Goal: Task Accomplishment & Management: Complete application form

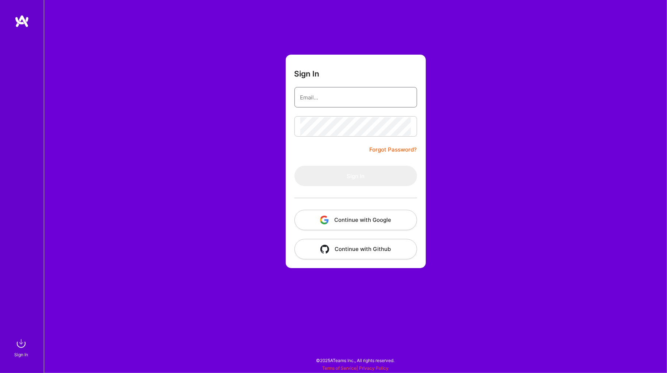
type input "[PERSON_NAME][EMAIL_ADDRESS][PERSON_NAME][DOMAIN_NAME]"
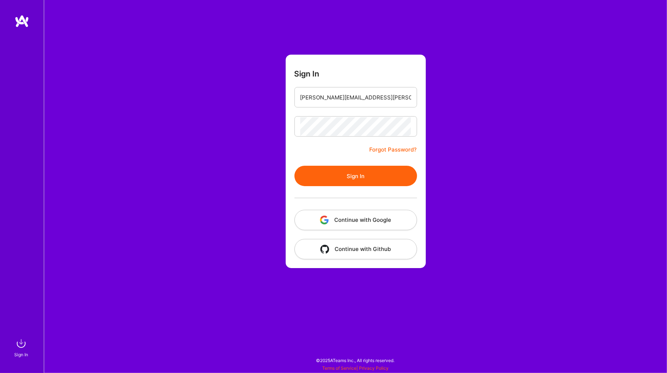
click at [323, 173] on button "Sign In" at bounding box center [355, 176] width 123 height 20
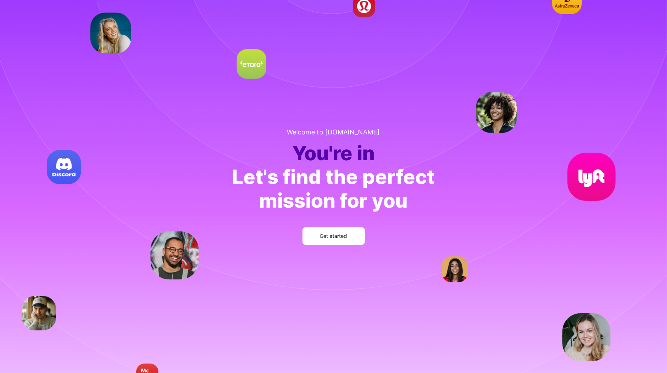
click at [325, 234] on span "Get started" at bounding box center [333, 236] width 27 height 7
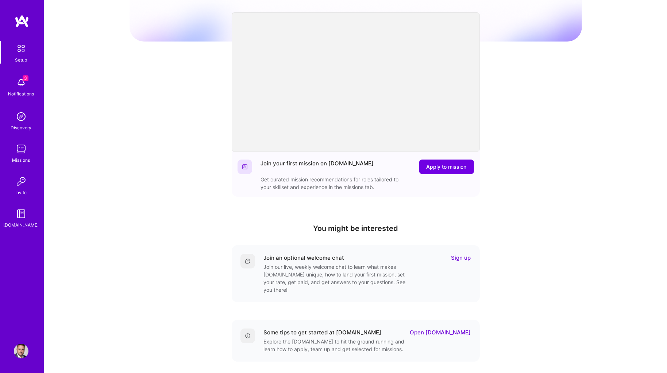
scroll to position [40, 0]
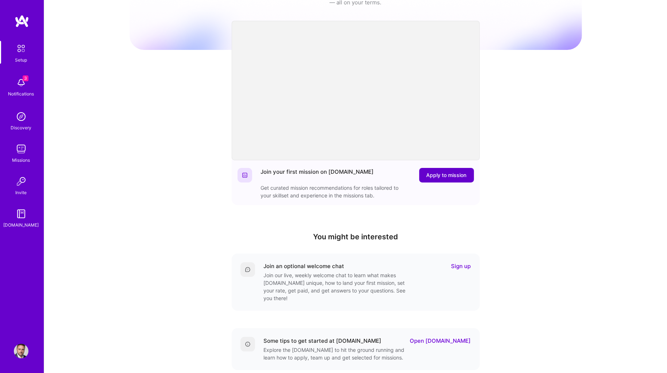
click at [443, 174] on span "Apply to mission" at bounding box center [446, 175] width 40 height 7
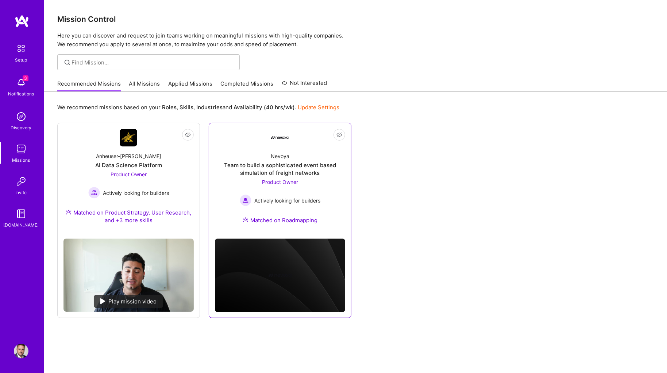
click at [247, 157] on div "Nevoya Team to build a sophisticated event based simulation of freight networks…" at bounding box center [280, 190] width 130 height 86
click at [132, 82] on link "All Missions" at bounding box center [144, 86] width 31 height 12
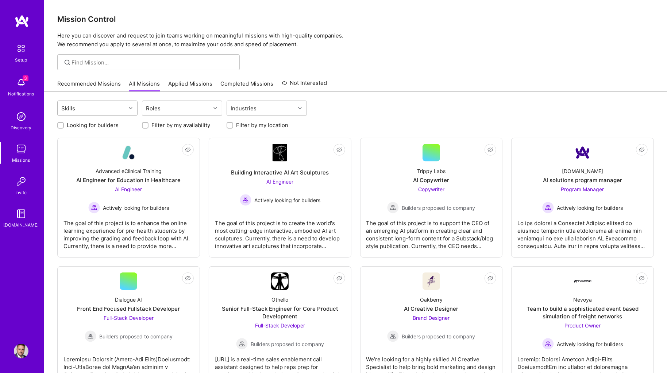
click at [116, 107] on div "Skills" at bounding box center [92, 108] width 68 height 15
type input "Prod"
click at [64, 139] on input "checkbox" at bounding box center [65, 141] width 5 height 5
checkbox input "true"
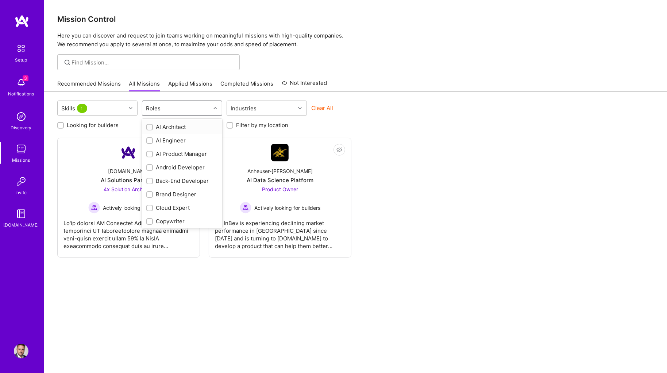
click at [174, 107] on div "Roles" at bounding box center [176, 108] width 68 height 15
type input "Product"
click at [151, 152] on input "checkbox" at bounding box center [150, 154] width 5 height 5
checkbox input "true"
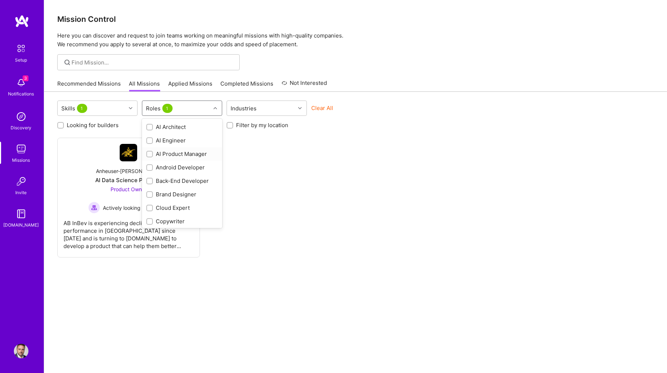
click at [150, 152] on input "checkbox" at bounding box center [150, 154] width 5 height 5
checkbox input "true"
type input "Product"
click at [148, 164] on div at bounding box center [149, 167] width 7 height 7
click at [148, 166] on input "checkbox" at bounding box center [150, 168] width 5 height 5
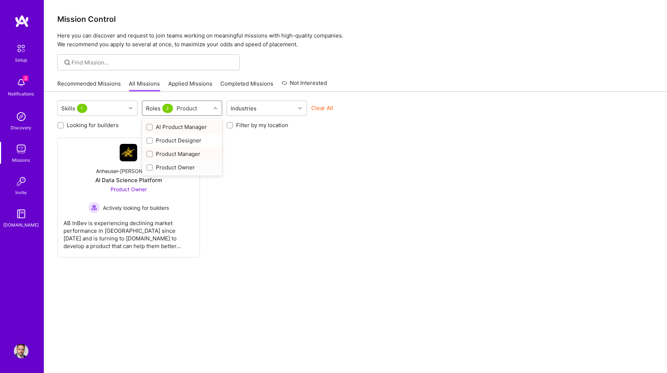
checkbox input "false"
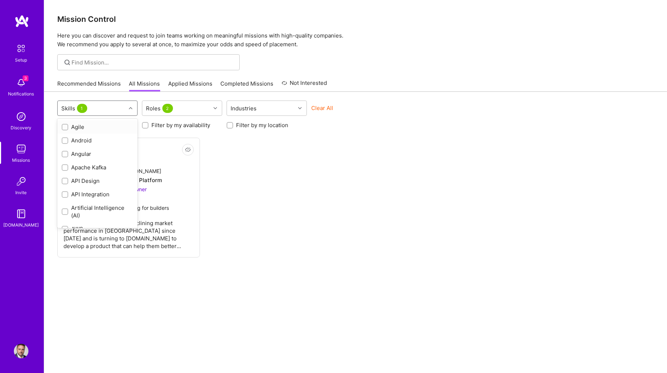
click at [120, 106] on div "Skills 1" at bounding box center [92, 108] width 68 height 15
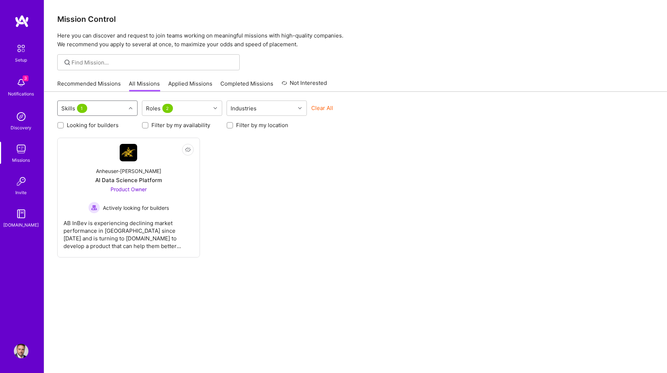
click at [81, 108] on span "1" at bounding box center [82, 108] width 10 height 9
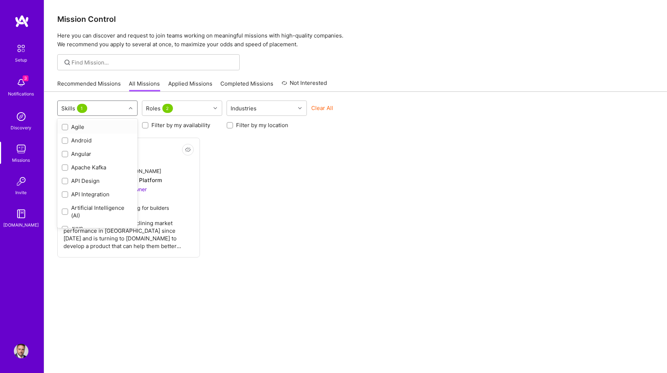
click at [81, 108] on span "1" at bounding box center [82, 108] width 10 height 9
click at [95, 181] on div "Product Strategy" at bounding box center [97, 185] width 71 height 8
checkbox input "false"
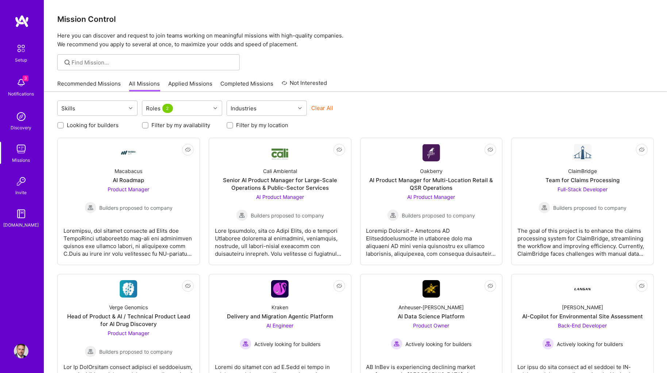
click at [443, 103] on div "Skills Roles 2 Industries Clear All" at bounding box center [355, 109] width 596 height 17
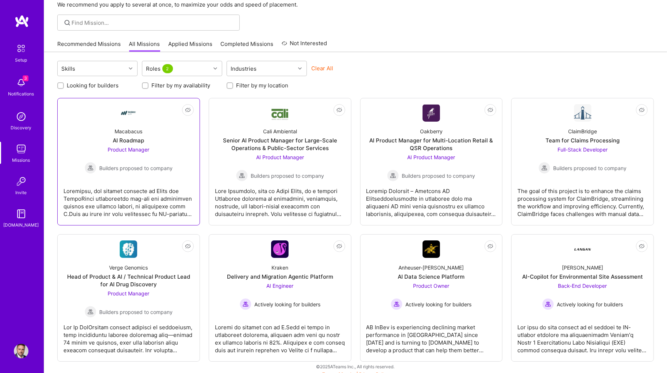
scroll to position [39, 0]
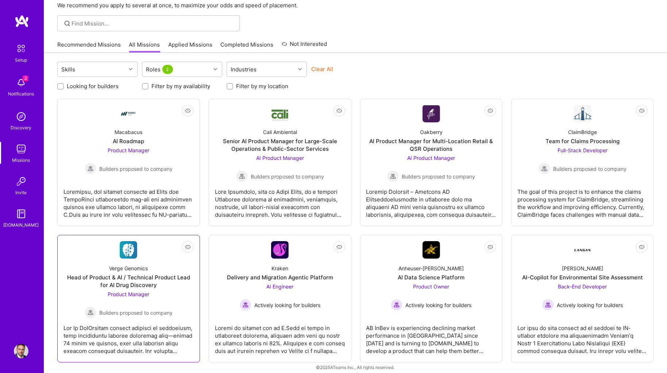
click at [158, 327] on div at bounding box center [128, 337] width 130 height 36
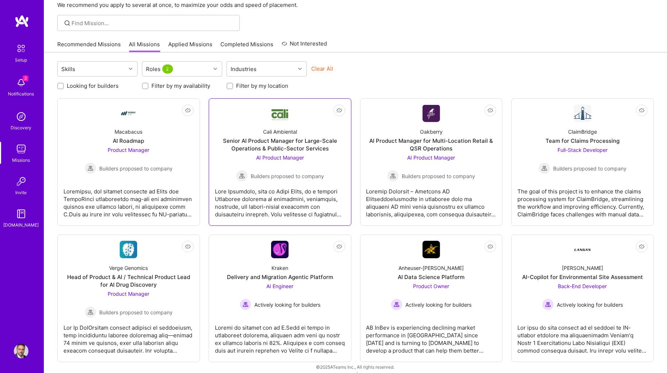
scroll to position [39, 0]
click at [100, 85] on label "Looking for builders" at bounding box center [93, 86] width 52 height 8
click at [64, 85] on input "Looking for builders" at bounding box center [61, 86] width 5 height 5
checkbox input "true"
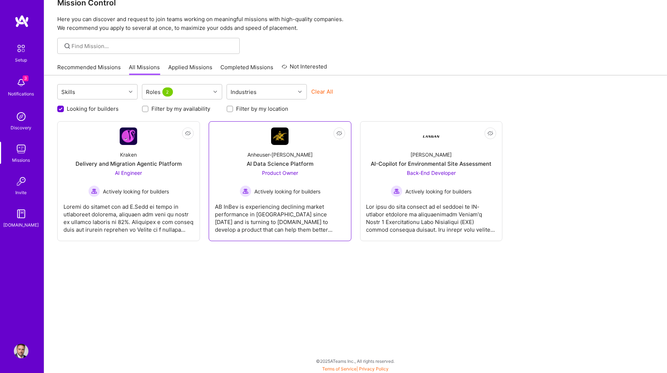
scroll to position [14, 0]
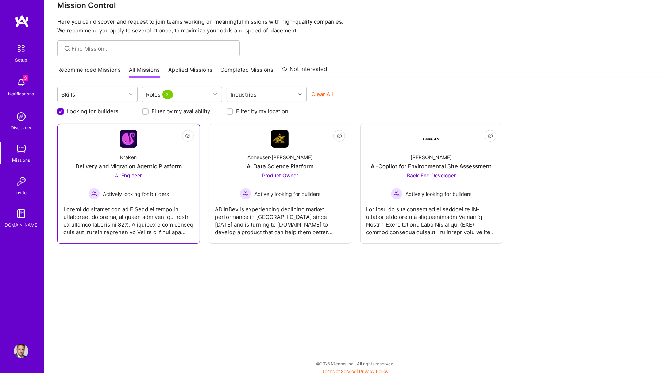
click at [139, 224] on div at bounding box center [128, 218] width 130 height 36
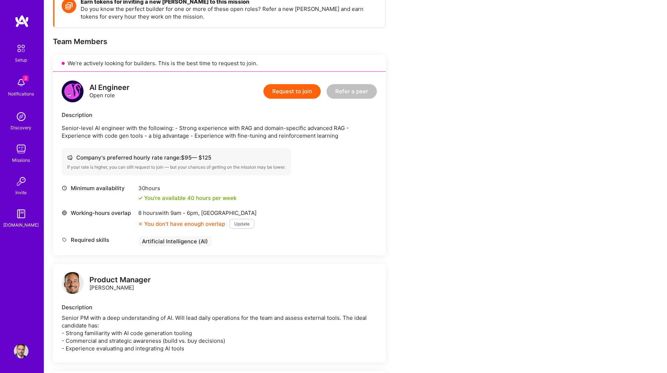
scroll to position [117, 0]
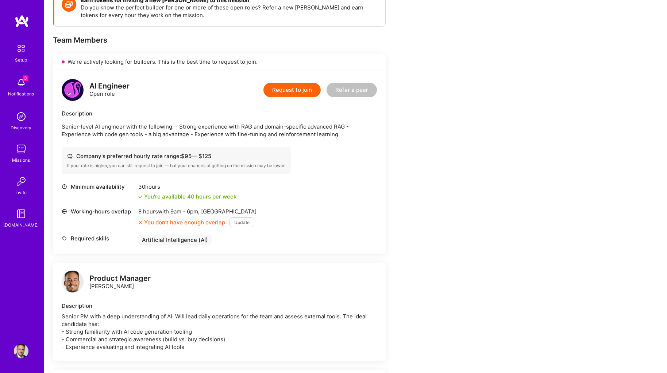
click at [245, 218] on button "Update" at bounding box center [241, 223] width 25 height 10
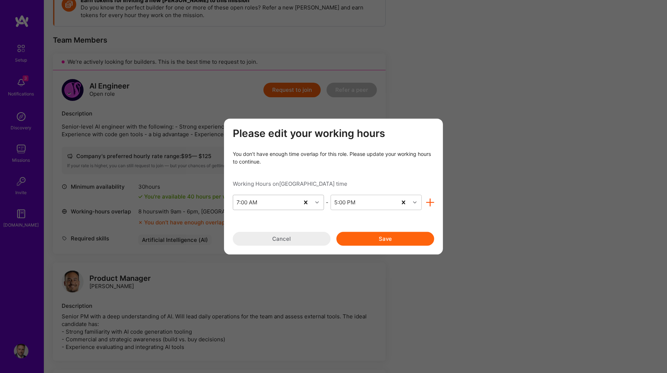
click at [256, 203] on div "7:00 AM" at bounding box center [247, 203] width 21 height 8
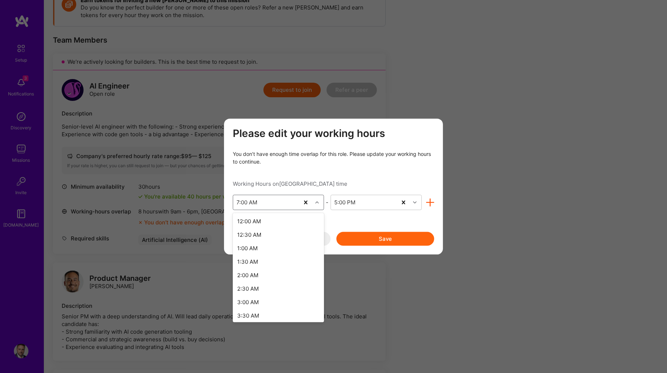
scroll to position [93, 0]
click at [251, 284] on div "6:00 AM" at bounding box center [278, 289] width 91 height 13
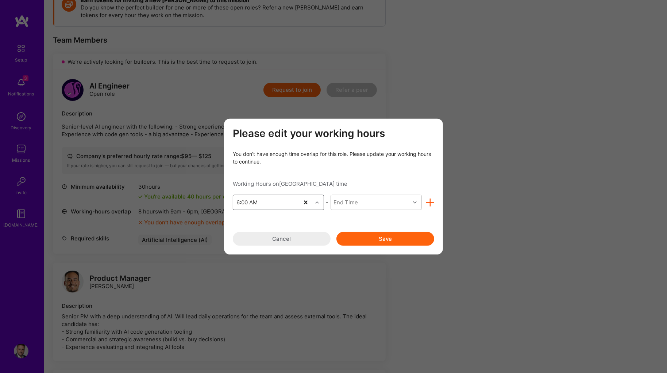
click at [360, 239] on button "Save" at bounding box center [385, 239] width 98 height 14
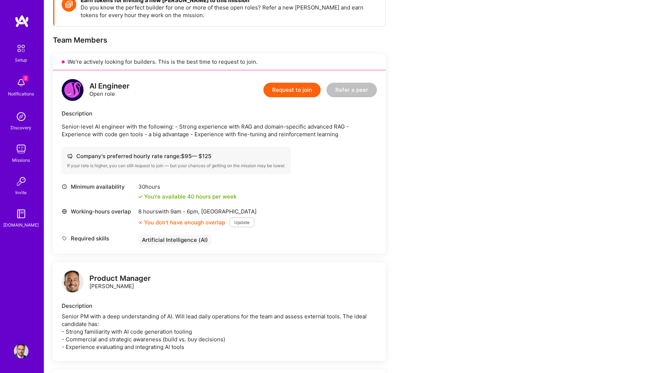
click at [240, 218] on button "Update" at bounding box center [241, 223] width 25 height 10
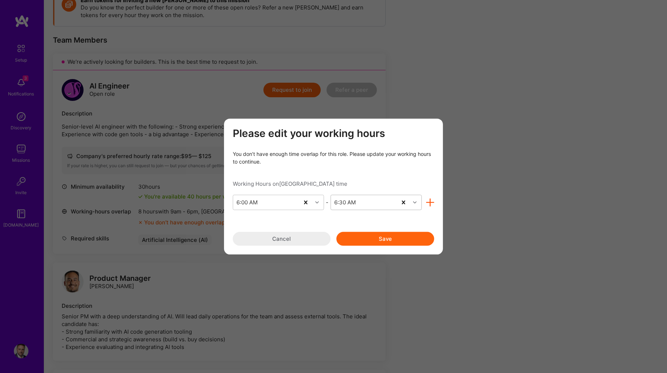
click at [366, 202] on div "6:30 AM" at bounding box center [364, 202] width 66 height 15
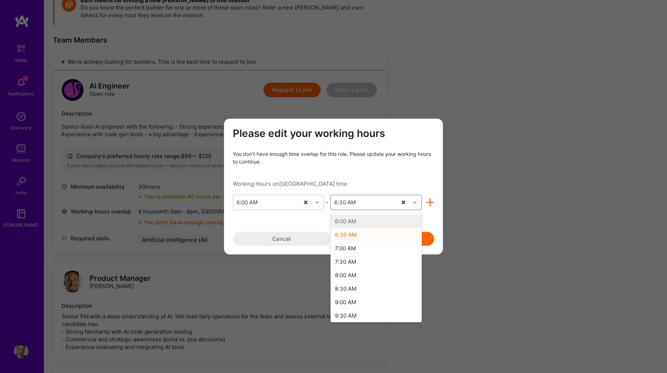
click at [366, 202] on div "6:30 AM" at bounding box center [364, 202] width 66 height 15
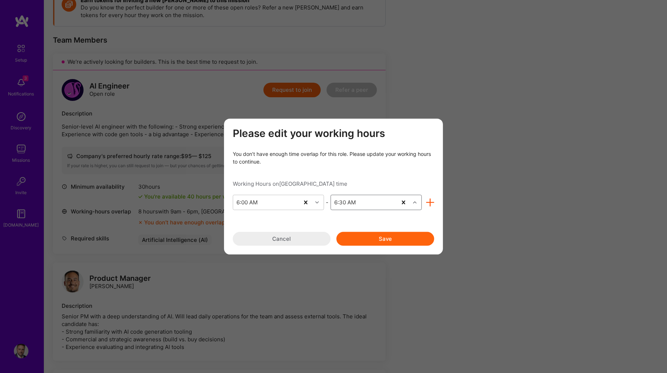
click at [363, 203] on div "6:30 AM" at bounding box center [364, 202] width 66 height 15
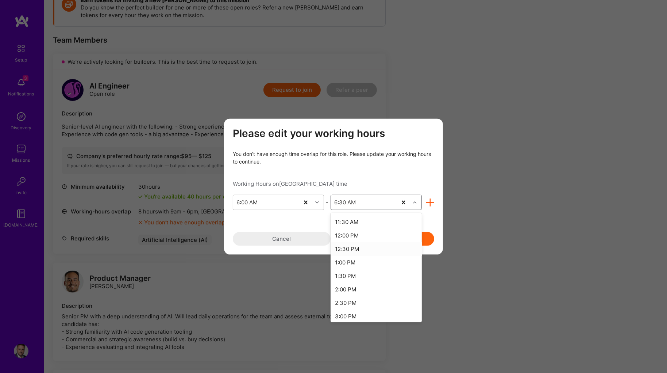
scroll to position [152, 0]
click at [356, 278] on div "2:00 PM" at bounding box center [375, 284] width 91 height 13
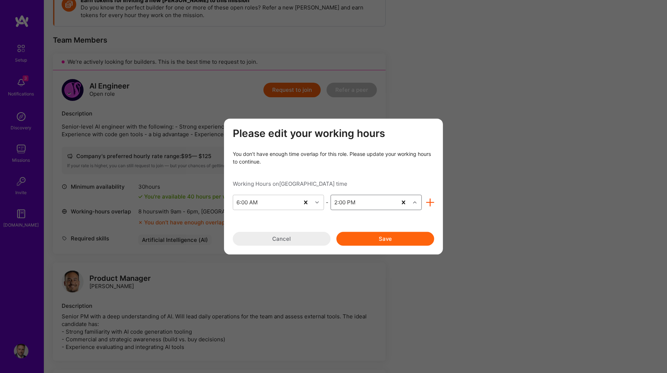
click at [378, 239] on button "Save" at bounding box center [385, 239] width 98 height 14
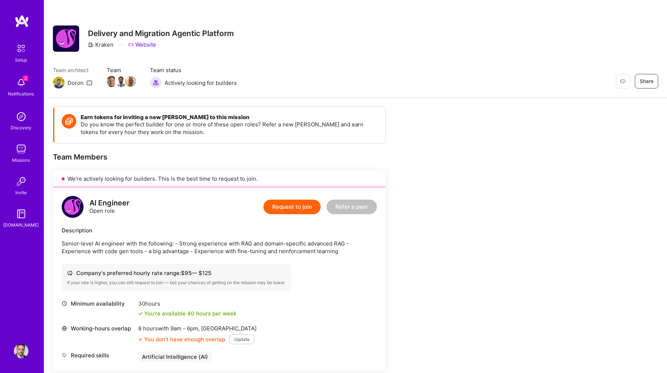
scroll to position [0, 0]
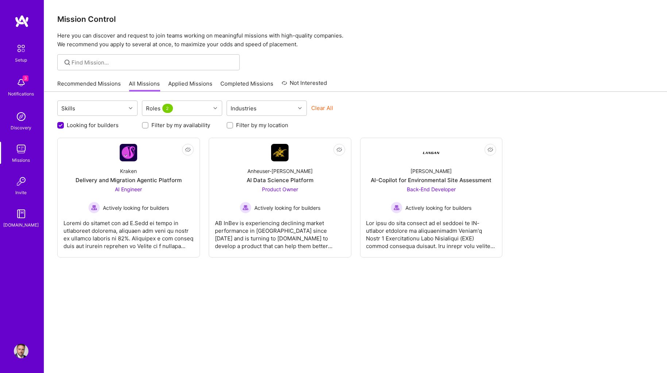
scroll to position [14, 0]
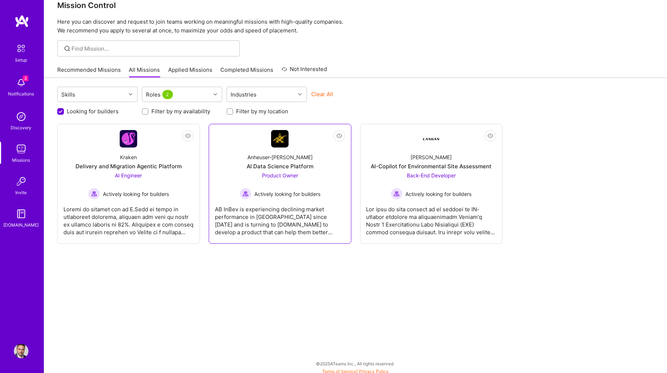
click at [274, 206] on div "AB InBev is experiencing declining market performance in [GEOGRAPHIC_DATA] sinc…" at bounding box center [280, 218] width 130 height 36
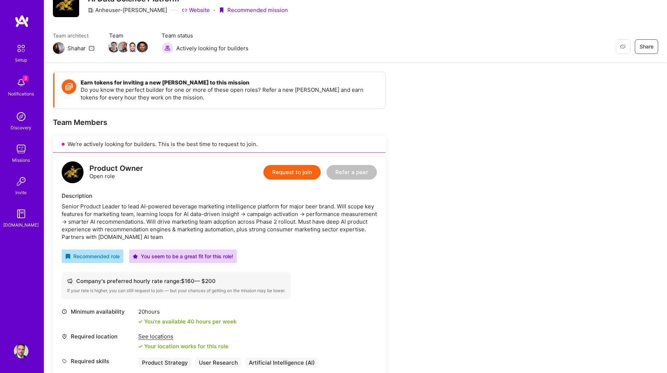
scroll to position [22, 0]
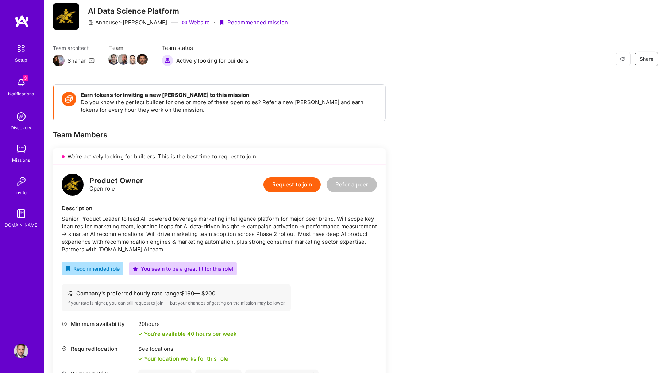
click at [280, 183] on button "Request to join" at bounding box center [291, 185] width 57 height 15
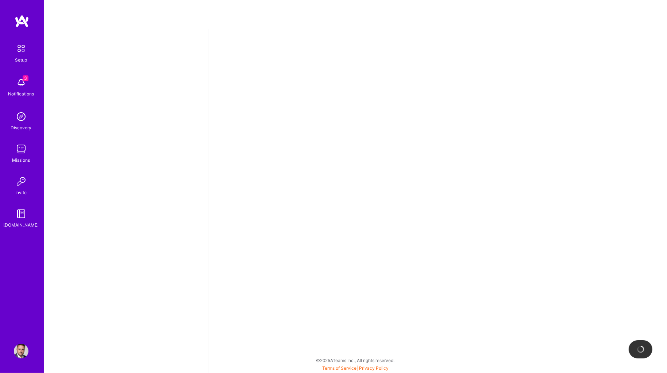
click at [280, 183] on div at bounding box center [437, 201] width 459 height 344
select select "US"
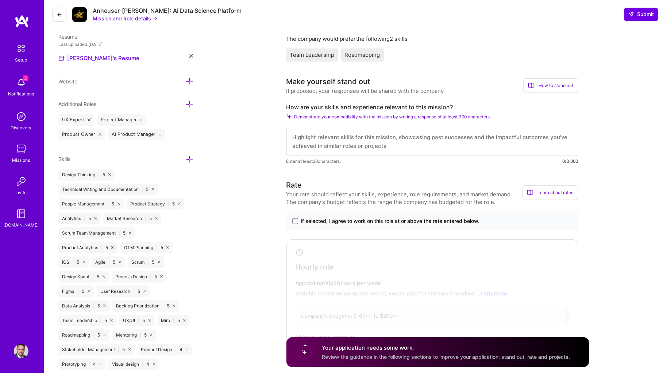
scroll to position [190, 0]
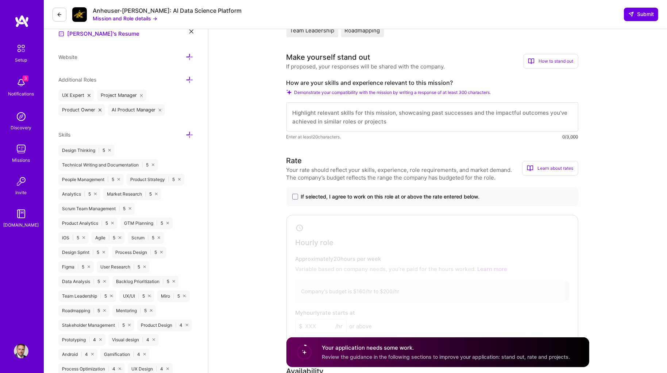
scroll to position [214, 0]
click at [293, 194] on span at bounding box center [295, 197] width 6 height 6
click at [0, 0] on input "If selected, I agree to work on this role at or above the rate entered below." at bounding box center [0, 0] width 0 height 0
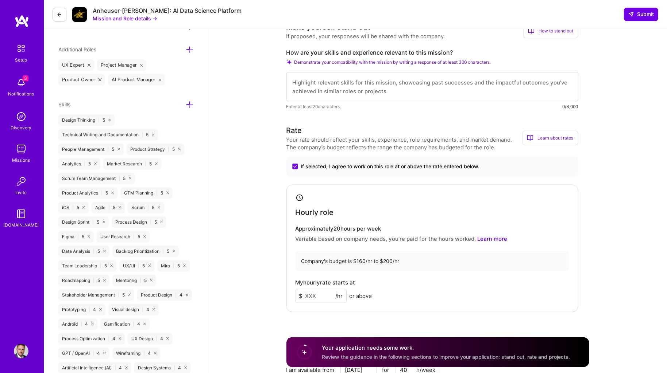
scroll to position [251, 0]
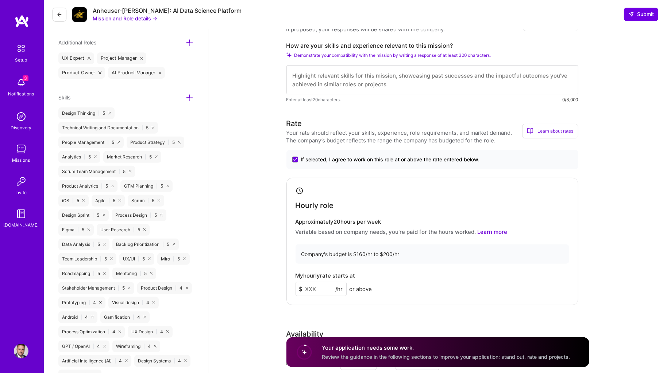
click at [319, 282] on input at bounding box center [320, 289] width 51 height 14
click at [386, 283] on div "My hourly rate starts at $ 200 /hr or above" at bounding box center [431, 285] width 273 height 24
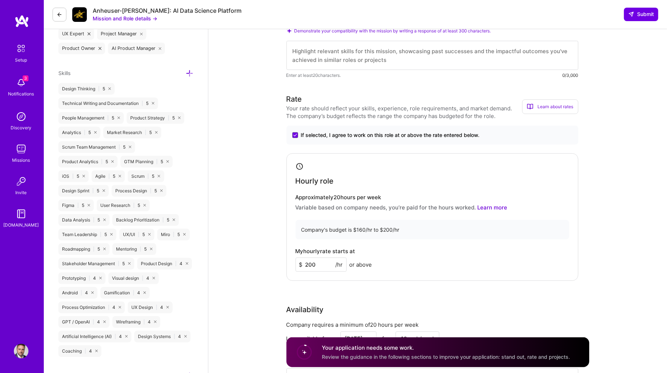
scroll to position [285, 0]
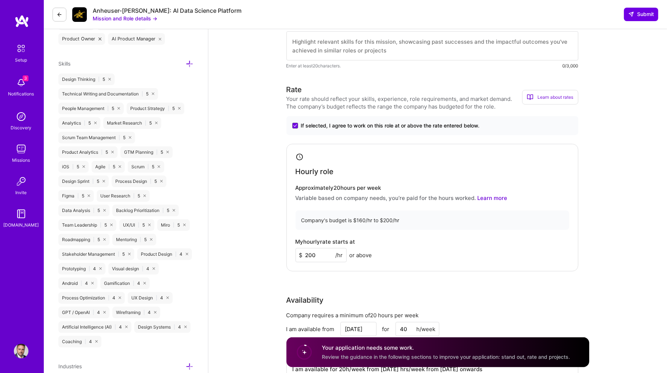
click at [317, 248] on input "200" at bounding box center [320, 255] width 51 height 14
type input "190"
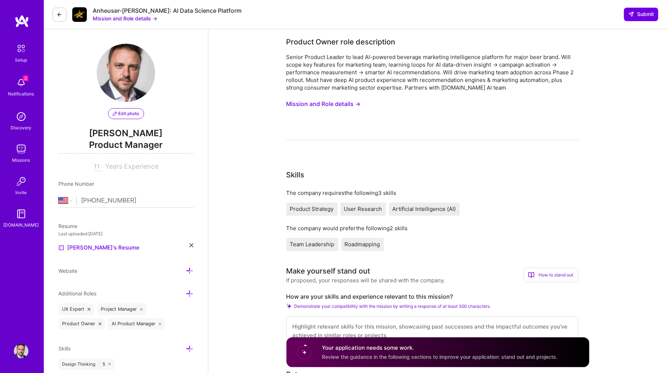
scroll to position [0, 0]
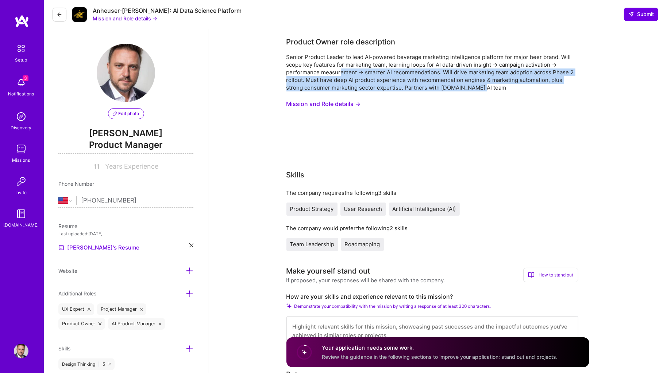
drag, startPoint x: 339, startPoint y: 74, endPoint x: 497, endPoint y: 86, distance: 158.7
click at [497, 86] on div "Senior Product Leader to lead AI-powered beverage marketing intelligence platfo…" at bounding box center [432, 72] width 292 height 38
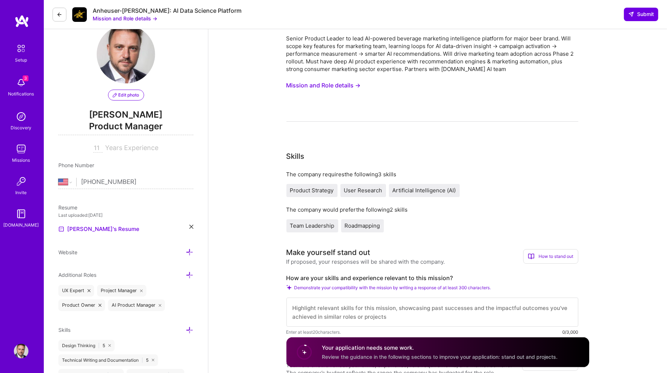
scroll to position [23, 0]
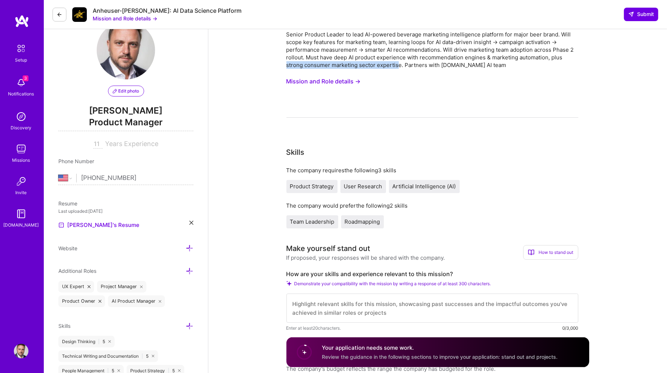
drag, startPoint x: 286, startPoint y: 64, endPoint x: 398, endPoint y: 60, distance: 111.6
click at [398, 60] on div "Senior Product Leader to lead AI-powered beverage marketing intelligence platfo…" at bounding box center [432, 50] width 292 height 38
copy div "strong consumer marketing sector expertis"
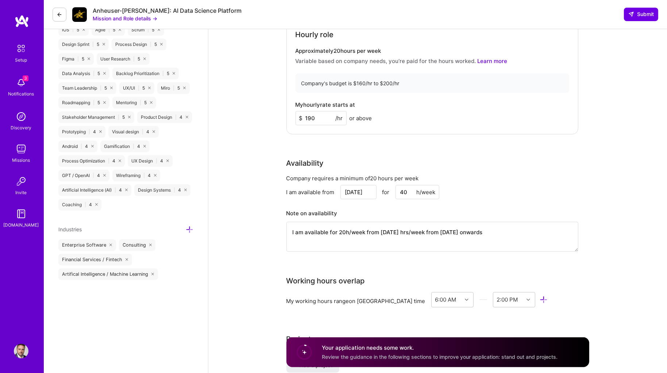
scroll to position [426, 0]
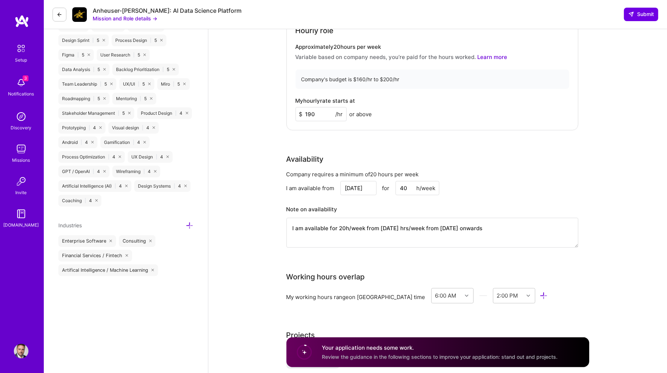
click at [407, 221] on textarea "I am available for 20h/week from [DATE] hrs/week from [DATE] onwards" at bounding box center [432, 233] width 292 height 30
click at [403, 181] on input "40" at bounding box center [417, 188] width 44 height 14
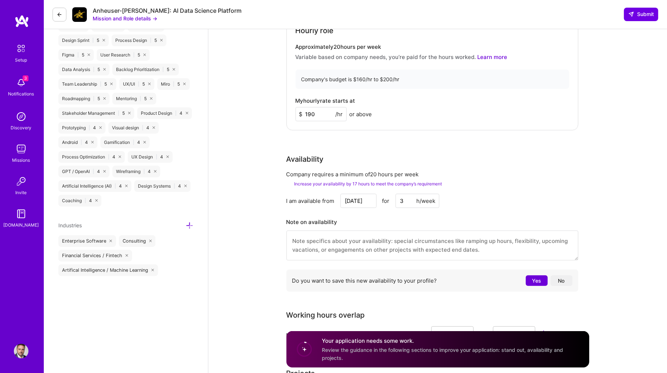
type input "30"
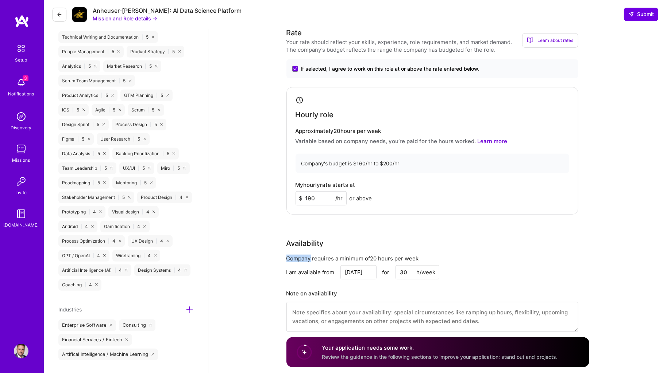
scroll to position [341, 0]
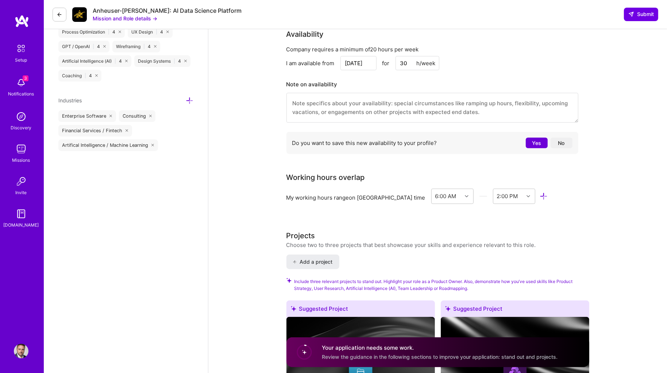
scroll to position [552, 0]
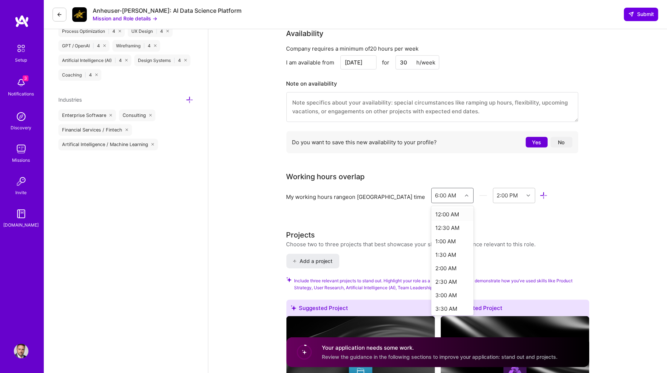
click at [435, 192] on div "6:00 AM" at bounding box center [445, 196] width 21 height 8
click at [431, 271] on div "8:00 AM" at bounding box center [452, 277] width 43 height 13
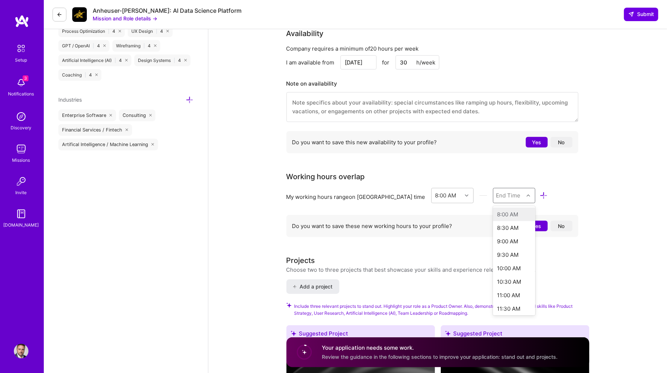
click at [496, 192] on div "End Time" at bounding box center [508, 196] width 24 height 8
click at [493, 267] on div "4:00 PM" at bounding box center [514, 273] width 43 height 13
click at [565, 221] on button "No" at bounding box center [561, 226] width 22 height 11
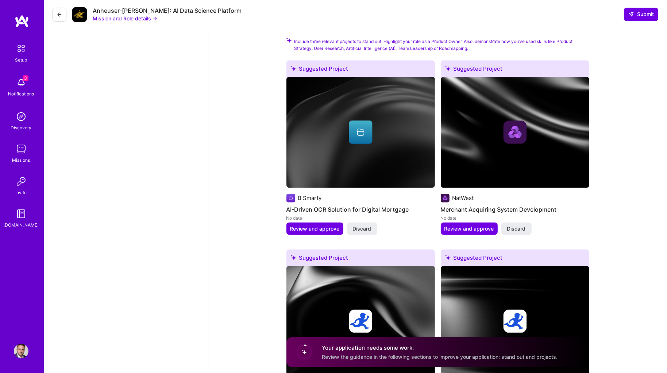
scroll to position [792, 0]
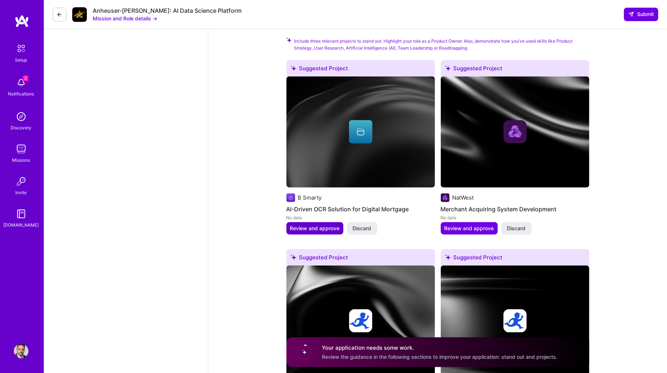
click at [302, 225] on span "Review and approve" at bounding box center [315, 228] width 50 height 7
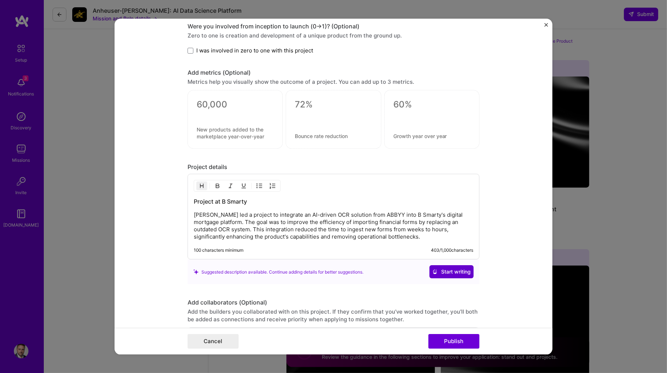
scroll to position [521, 0]
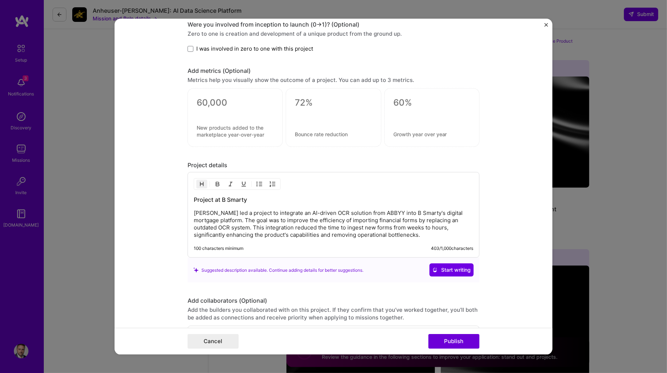
click at [228, 196] on h3 "Project at B Smarty" at bounding box center [333, 200] width 279 height 8
click at [234, 198] on h3 "Project at [GEOGRAPHIC_DATA]" at bounding box center [333, 200] width 279 height 8
copy h3 "Besmarty"
click at [405, 210] on p "[PERSON_NAME] led a project to integrate an AI-driven OCR solution from ABBYY i…" at bounding box center [333, 224] width 279 height 29
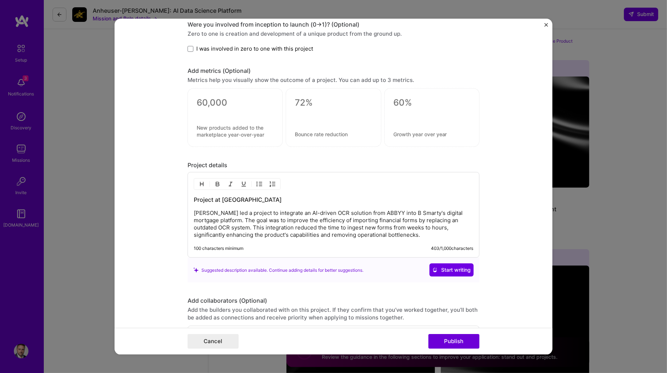
click at [405, 210] on p "[PERSON_NAME] led a project to integrate an AI-driven OCR solution from ABBYY i…" at bounding box center [333, 224] width 279 height 29
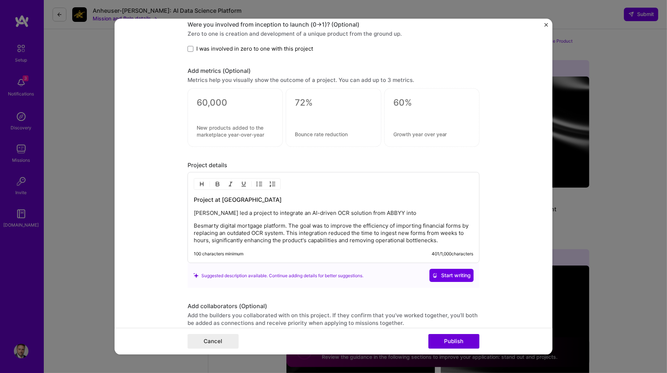
click at [195, 223] on p "Besmarty digital mortgage platform. The goal was to improve the efficiency of i…" at bounding box center [333, 234] width 279 height 22
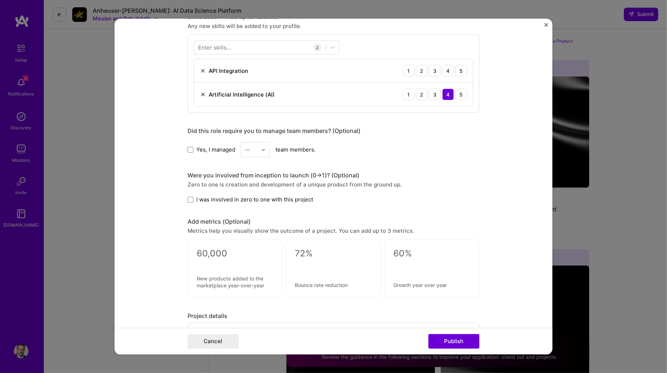
scroll to position [366, 0]
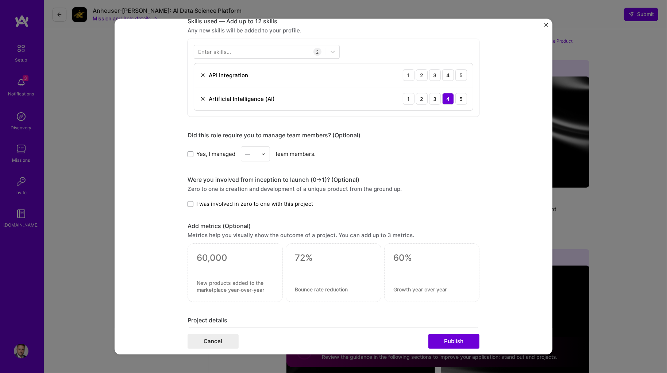
click at [302, 256] on textarea at bounding box center [333, 258] width 77 height 11
type textarea "5"
type textarea "75%"
click at [318, 287] on textarea at bounding box center [333, 290] width 77 height 7
type textarea "Reduction in dev time"
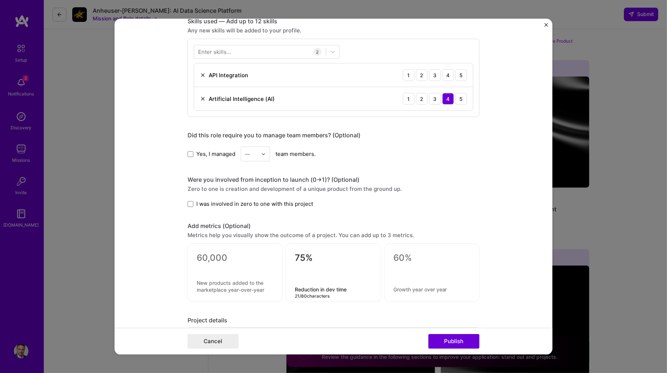
click at [185, 233] on form "Editing suggested project This project is suggested based on your LinkedIn, res…" at bounding box center [334, 187] width 438 height 336
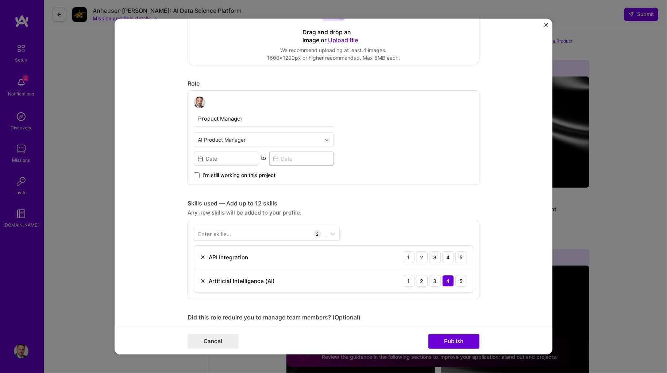
scroll to position [259, 0]
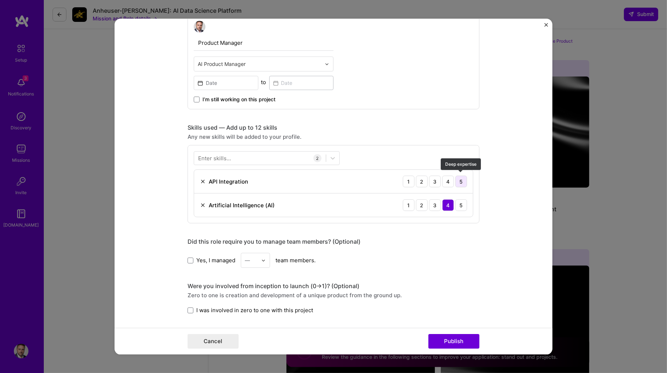
click at [463, 179] on div "5" at bounding box center [461, 182] width 12 height 12
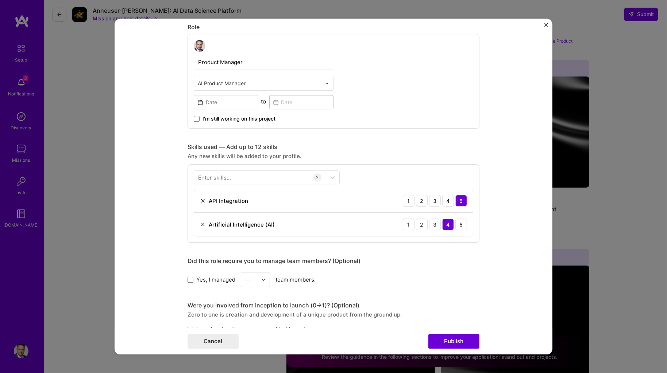
scroll to position [236, 0]
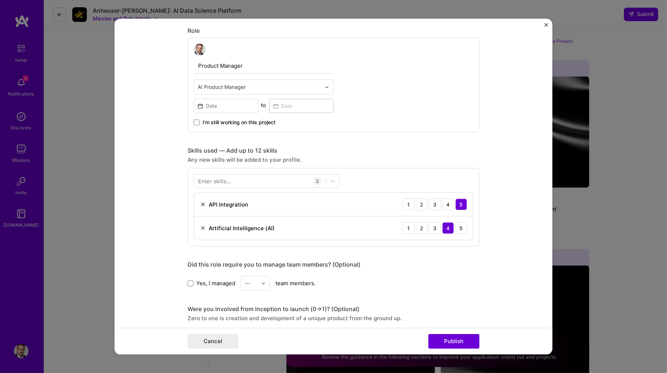
click at [215, 178] on div "Enter skills..." at bounding box center [214, 182] width 33 height 8
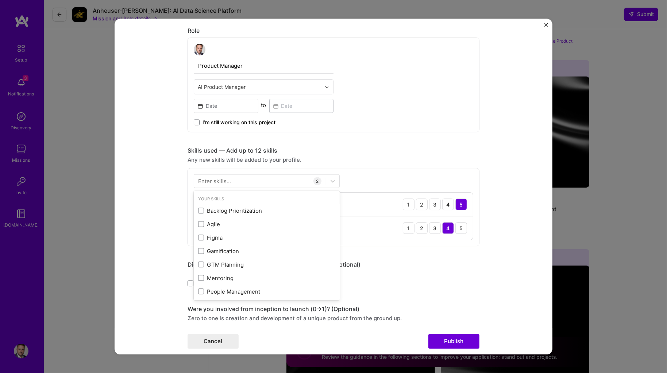
click at [219, 180] on div "Enter skills..." at bounding box center [214, 182] width 33 height 8
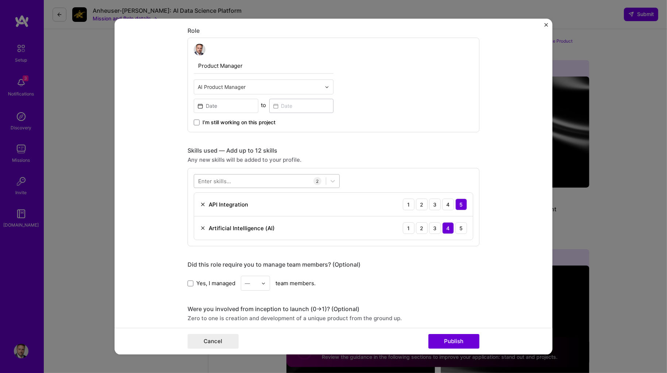
click at [303, 181] on div at bounding box center [260, 181] width 132 height 12
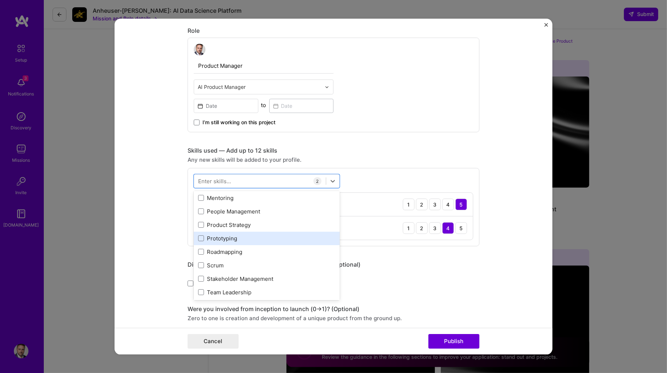
scroll to position [79, 0]
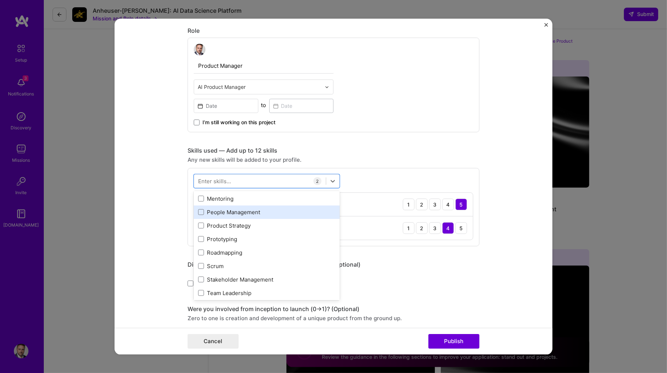
click at [238, 210] on div "People Management" at bounding box center [266, 213] width 137 height 8
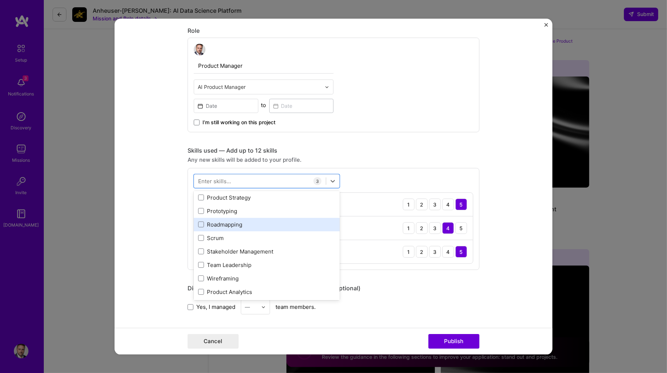
scroll to position [110, 0]
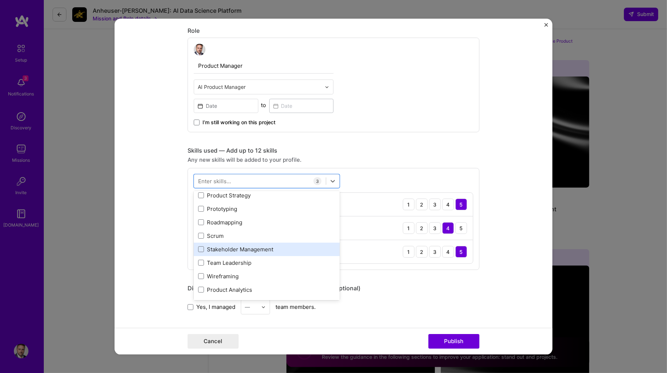
click at [251, 246] on div "Stakeholder Management" at bounding box center [266, 250] width 137 height 8
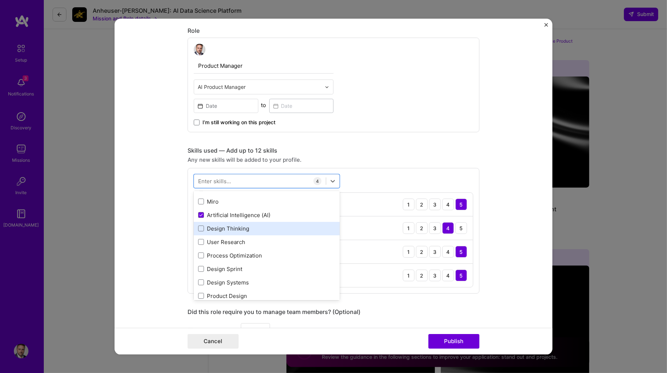
scroll to position [267, 0]
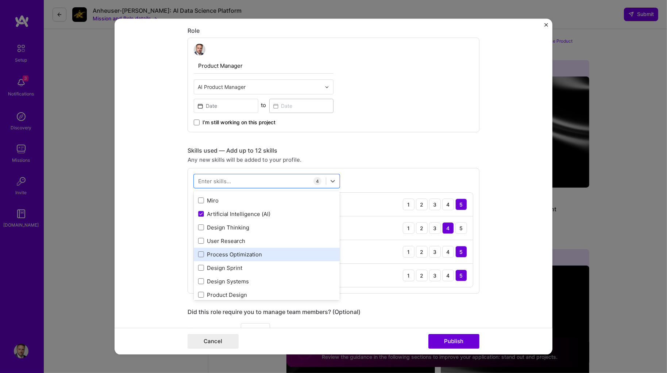
click at [264, 251] on div "Process Optimization" at bounding box center [266, 255] width 137 height 8
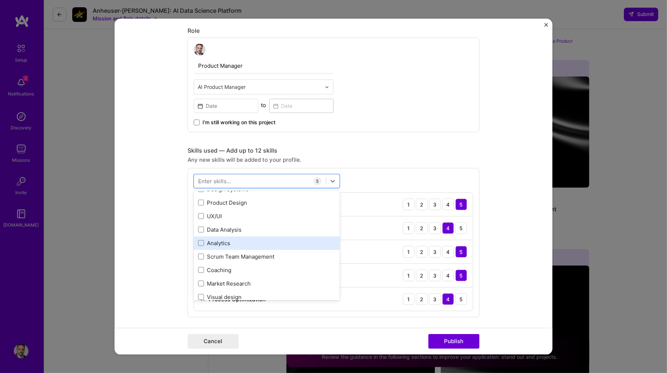
scroll to position [366, 0]
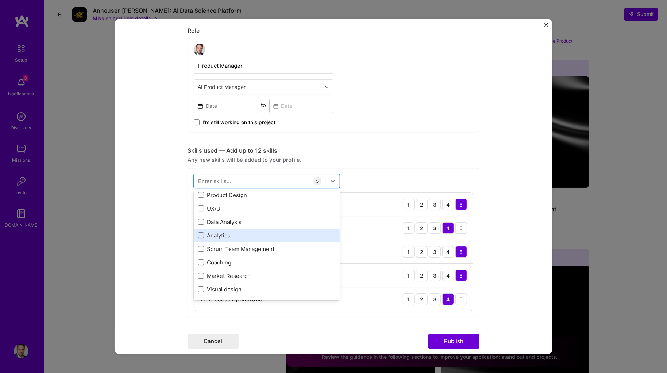
click at [234, 232] on div "Analytics" at bounding box center [266, 236] width 137 height 8
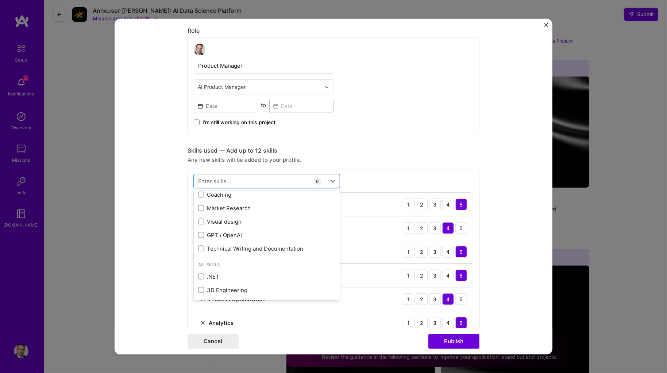
scroll to position [427, 0]
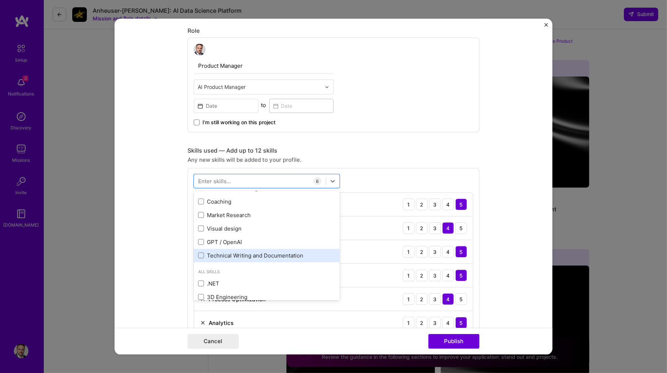
click at [228, 252] on div "Technical Writing and Documentation" at bounding box center [266, 256] width 137 height 8
click at [142, 232] on form "Editing suggested project This project is suggested based on your LinkedIn, res…" at bounding box center [334, 187] width 438 height 336
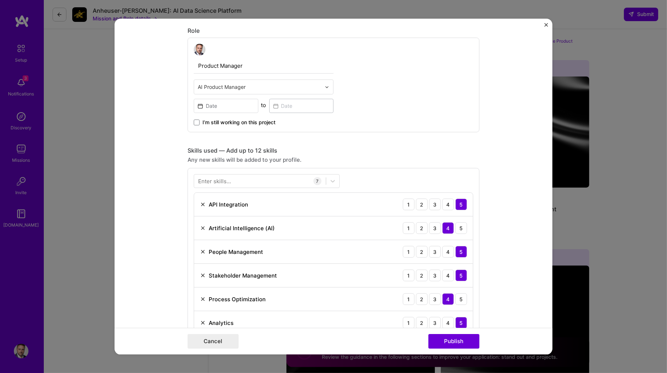
click at [142, 232] on form "Editing suggested project This project is suggested based on your LinkedIn, res…" at bounding box center [334, 187] width 438 height 336
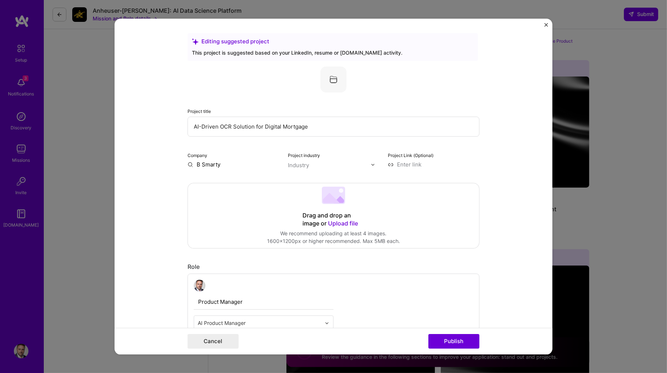
scroll to position [0, 0]
click at [201, 162] on input "B Smarty" at bounding box center [233, 165] width 92 height 8
click at [212, 178] on span "BeSmartee" at bounding box center [223, 180] width 29 height 8
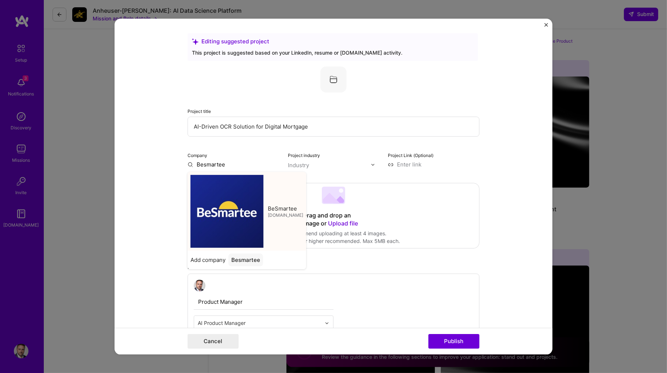
type input "BeSmartee"
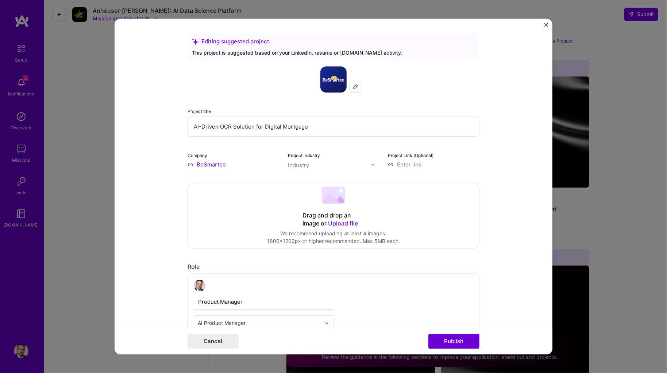
click at [300, 164] on div "Industry" at bounding box center [298, 166] width 21 height 8
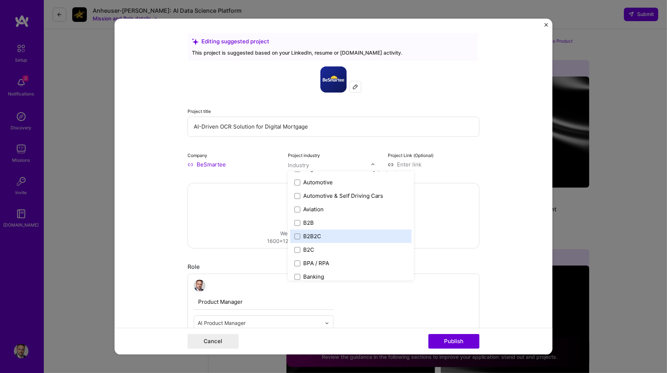
scroll to position [157, 0]
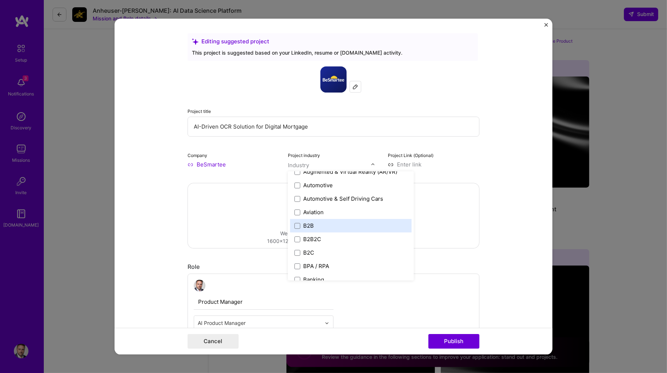
click at [320, 222] on label "B2B" at bounding box center [350, 226] width 113 height 8
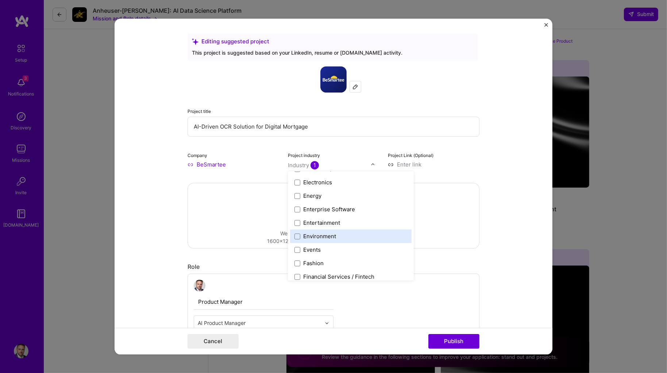
scroll to position [674, 0]
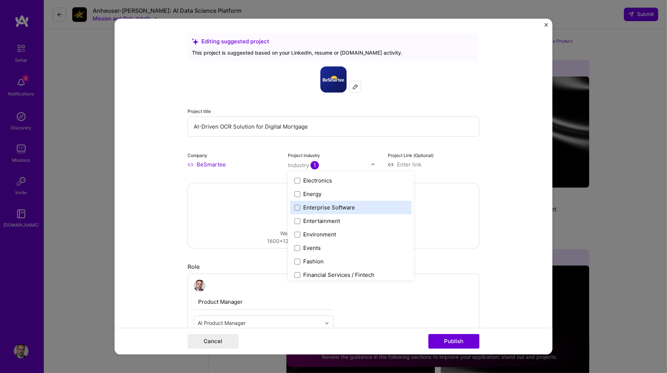
click at [325, 204] on div "Enterprise Software" at bounding box center [329, 208] width 52 height 8
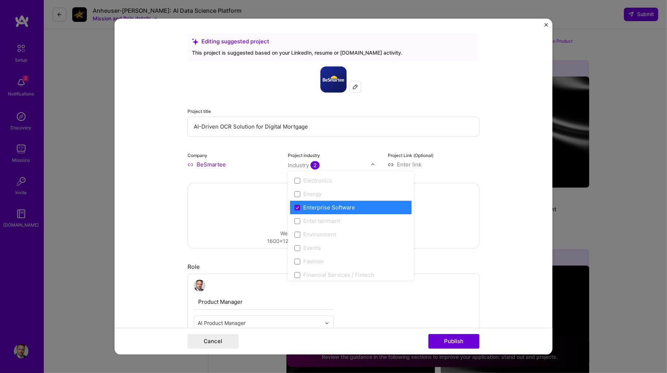
click at [298, 206] on icon at bounding box center [297, 207] width 4 height 3
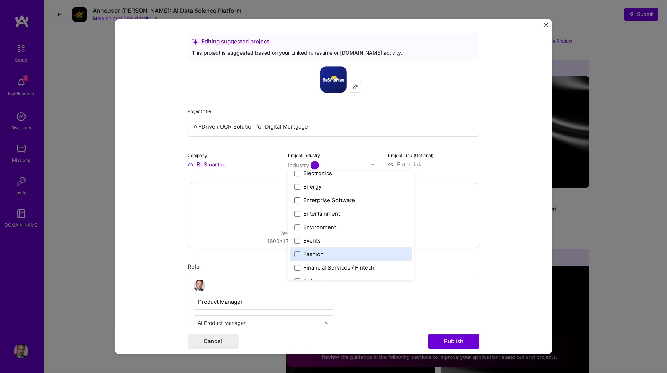
scroll to position [688, 0]
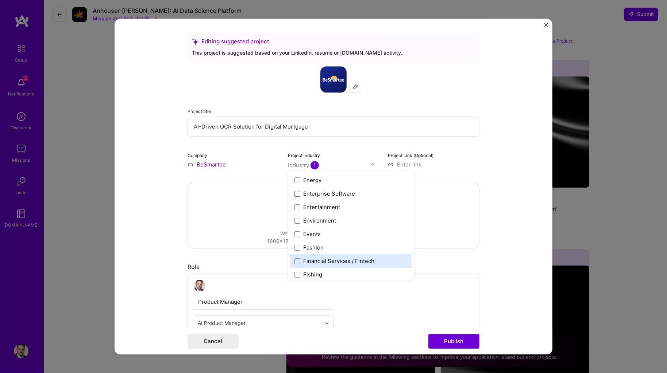
click at [331, 255] on div "Financial Services / Fintech" at bounding box center [350, 261] width 121 height 13
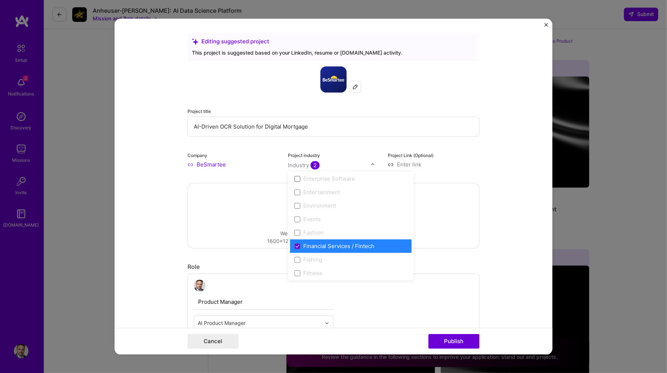
scroll to position [706, 0]
click at [312, 240] on div "Financial Services / Fintech" at bounding box center [338, 244] width 71 height 8
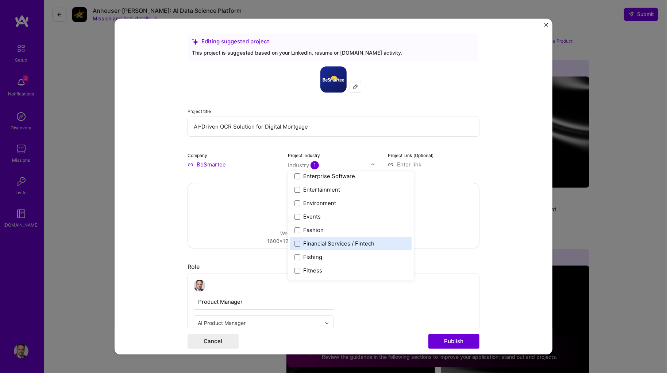
click at [312, 240] on div "Financial Services / Fintech" at bounding box center [338, 244] width 71 height 8
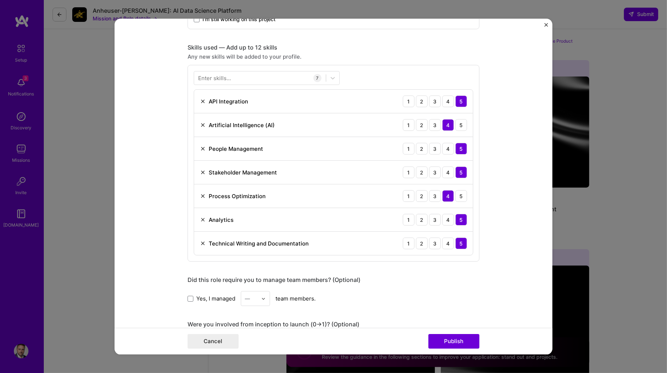
scroll to position [369, 0]
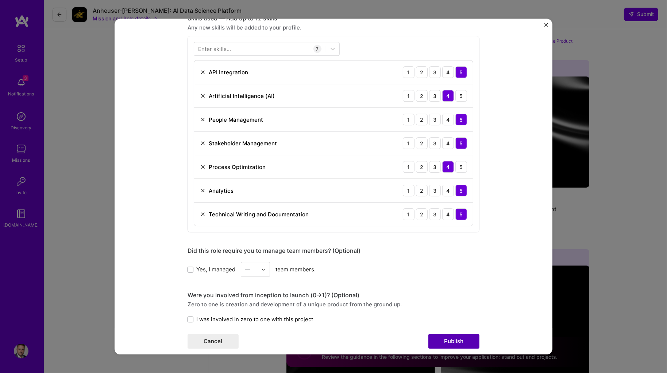
click at [449, 344] on button "Publish" at bounding box center [453, 341] width 51 height 15
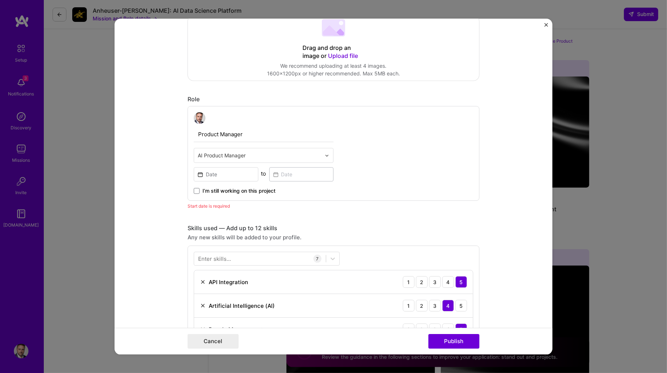
scroll to position [128, 0]
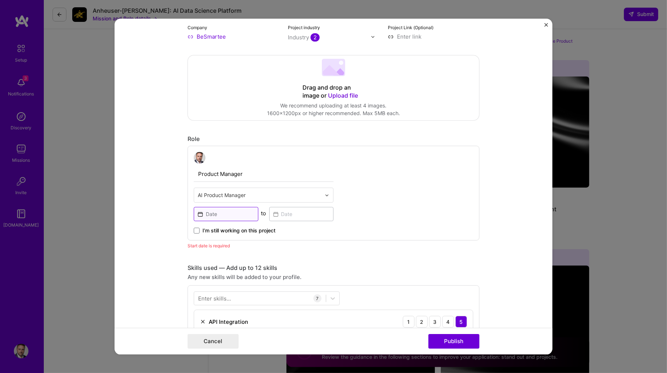
click at [217, 212] on input at bounding box center [226, 214] width 65 height 14
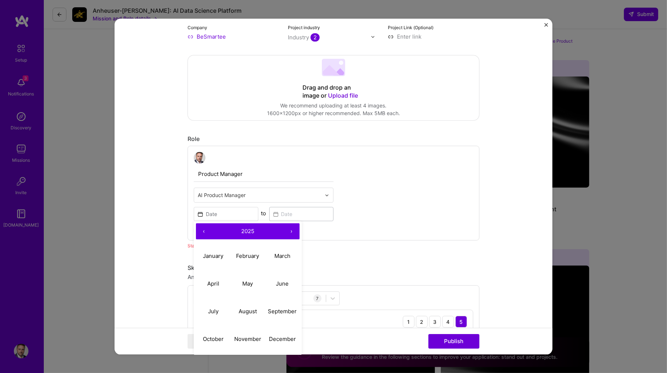
click at [204, 230] on button "‹" at bounding box center [204, 232] width 16 height 16
click at [244, 259] on button "February" at bounding box center [247, 256] width 35 height 28
type input "[DATE]"
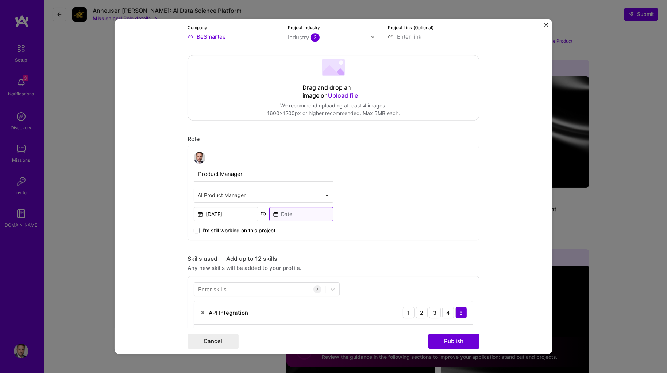
click at [285, 214] on input at bounding box center [301, 214] width 65 height 14
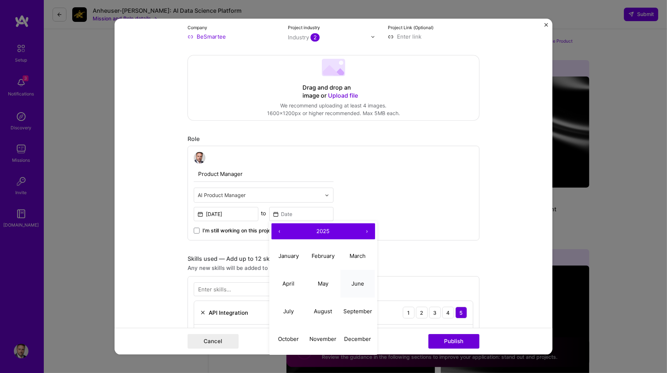
click at [355, 283] on abbr "June" at bounding box center [357, 283] width 13 height 7
type input "[DATE]"
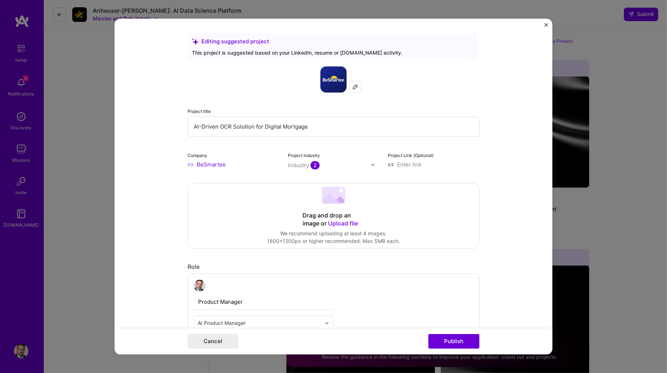
scroll to position [0, 0]
click at [441, 340] on button "Publish" at bounding box center [453, 341] width 51 height 15
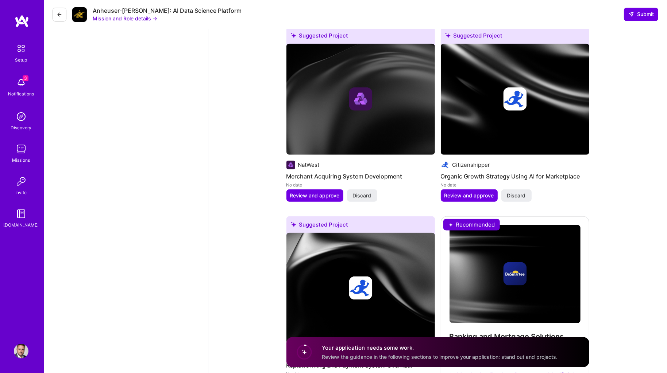
scroll to position [828, 0]
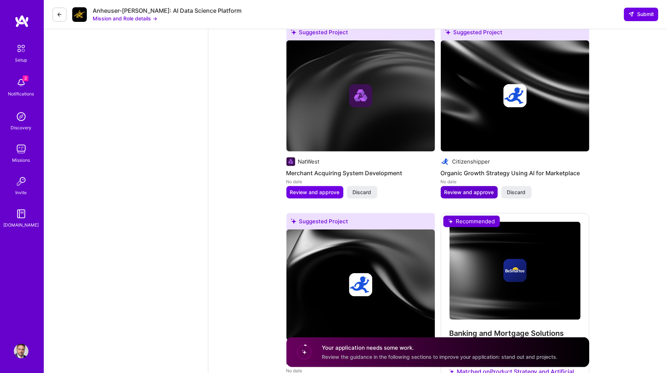
click at [461, 189] on span "Review and approve" at bounding box center [469, 192] width 50 height 7
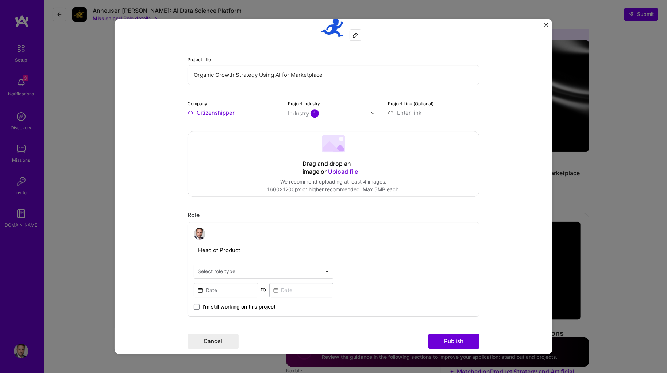
scroll to position [60, 0]
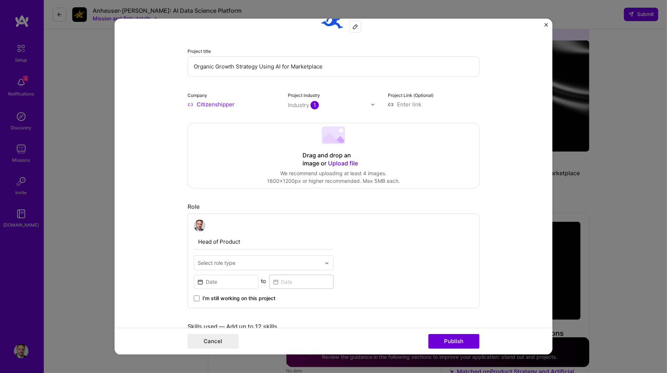
click at [290, 106] on div "Industry 1" at bounding box center [303, 105] width 31 height 8
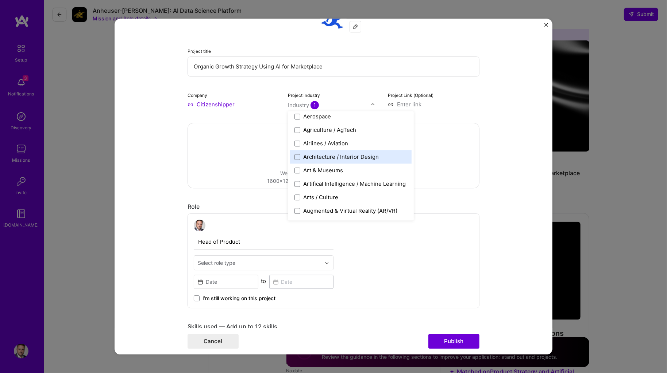
scroll to position [58, 0]
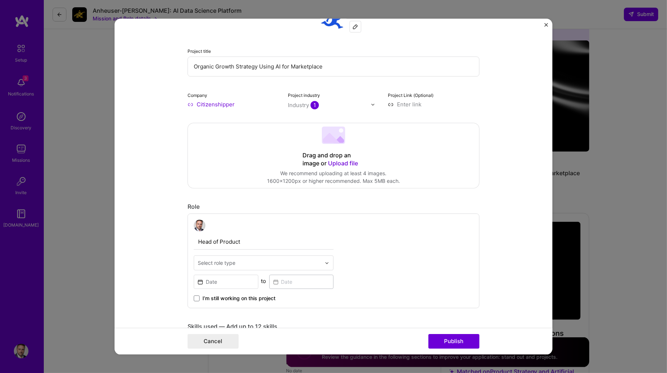
click at [150, 173] on form "Editing suggested project This project is suggested based on your LinkedIn, res…" at bounding box center [334, 187] width 438 height 336
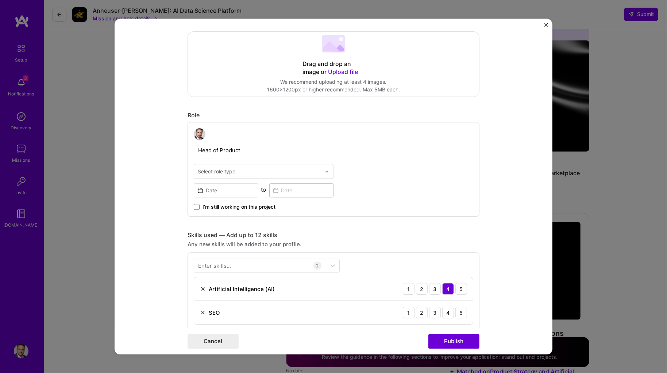
scroll to position [163, 0]
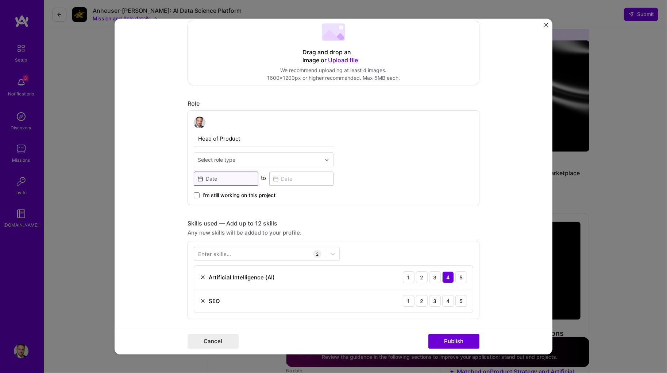
click at [215, 178] on input at bounding box center [226, 179] width 65 height 14
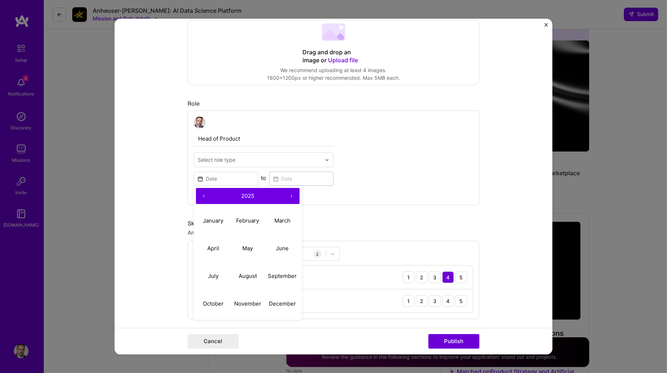
click at [205, 194] on button "‹" at bounding box center [204, 196] width 16 height 16
click at [205, 193] on button "‹" at bounding box center [204, 196] width 16 height 16
click at [245, 273] on abbr "August" at bounding box center [247, 276] width 18 height 7
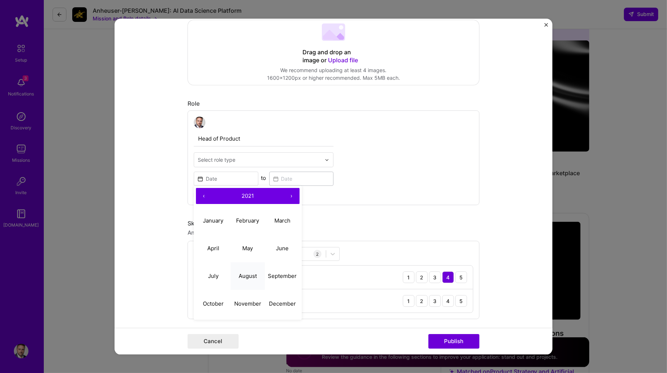
type input "[DATE]"
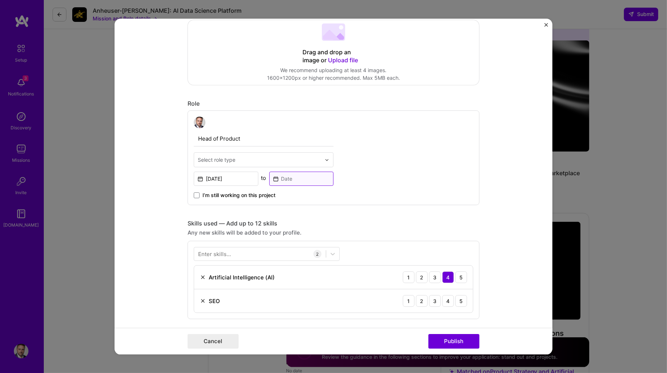
click at [282, 178] on input at bounding box center [301, 179] width 65 height 14
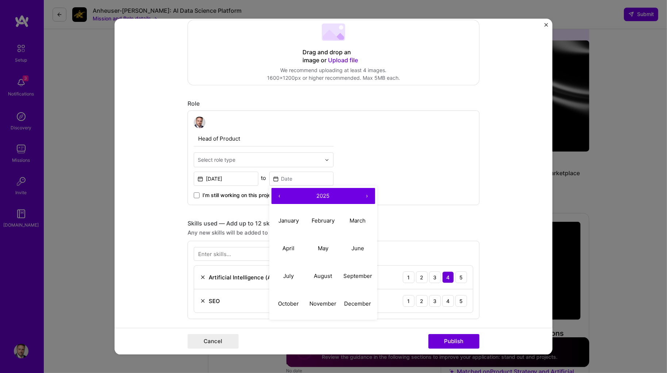
click at [281, 190] on button "‹" at bounding box center [279, 196] width 16 height 16
click at [349, 275] on abbr "September" at bounding box center [357, 276] width 29 height 7
type input "[DATE]"
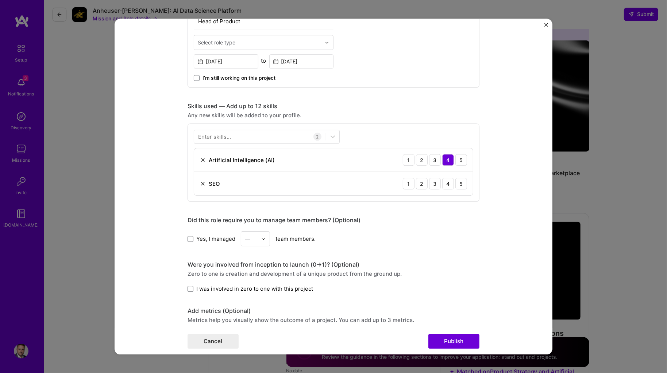
scroll to position [284, 0]
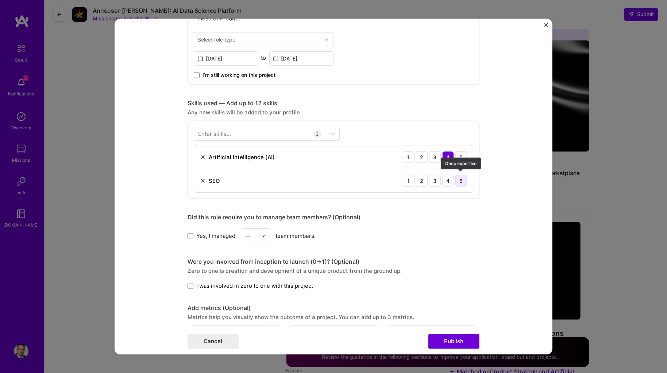
click at [462, 179] on div "5" at bounding box center [461, 181] width 12 height 12
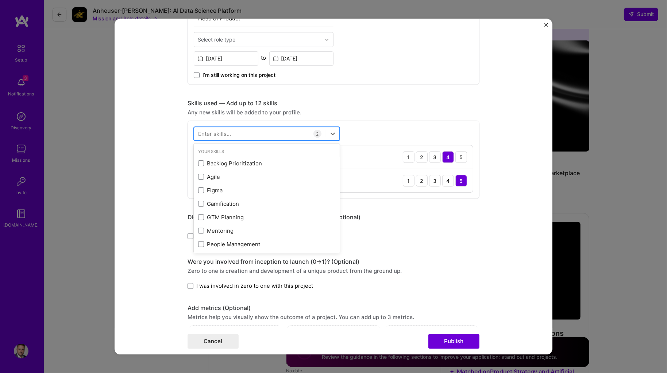
click at [272, 131] on div at bounding box center [260, 134] width 132 height 12
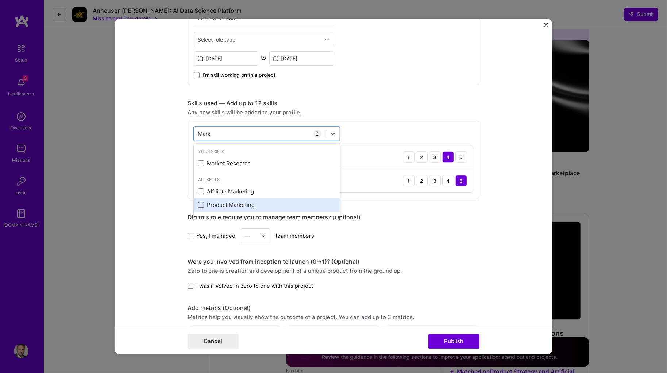
click at [201, 202] on span at bounding box center [201, 205] width 6 height 6
click at [0, 0] on input "checkbox" at bounding box center [0, 0] width 0 height 0
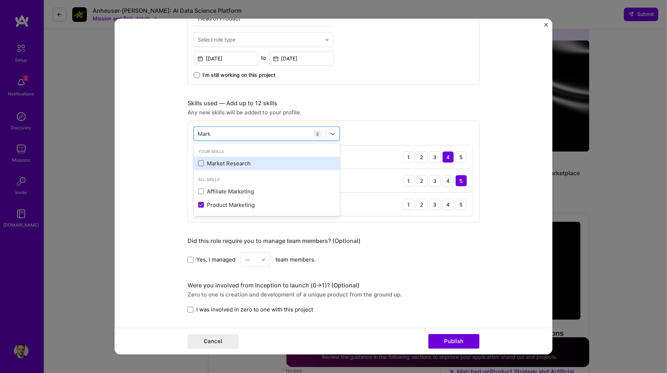
click at [201, 161] on span at bounding box center [201, 164] width 6 height 6
click at [0, 0] on input "checkbox" at bounding box center [0, 0] width 0 height 0
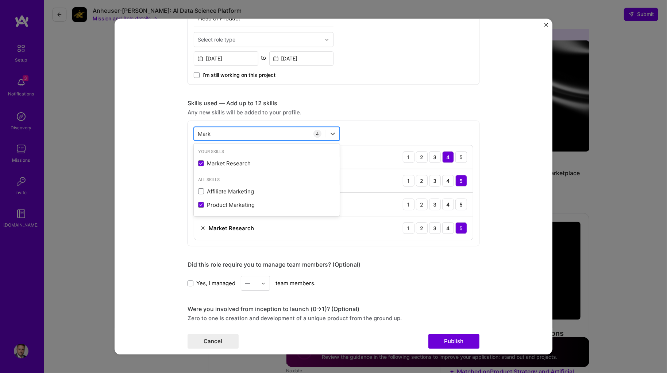
click at [210, 130] on input "Mark" at bounding box center [204, 134] width 13 height 8
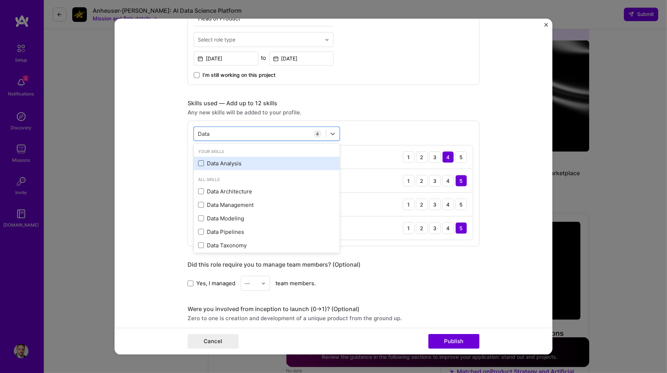
click at [198, 161] on span at bounding box center [201, 164] width 6 height 6
click at [0, 0] on input "checkbox" at bounding box center [0, 0] width 0 height 0
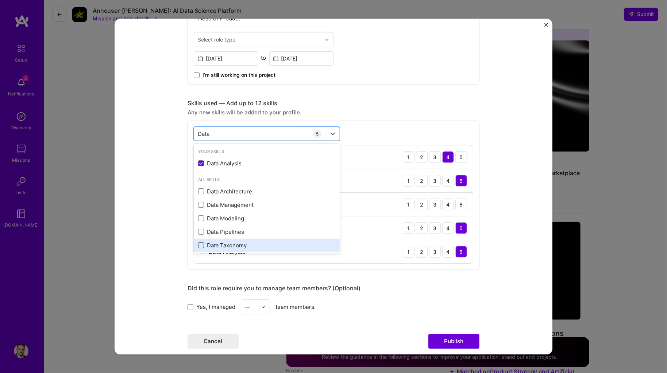
click at [203, 242] on span at bounding box center [201, 245] width 6 height 6
click at [0, 0] on input "checkbox" at bounding box center [0, 0] width 0 height 0
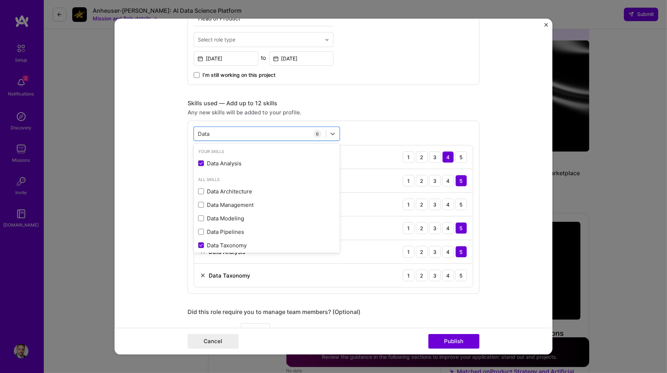
type input "Data"
click at [170, 201] on form "Editing suggested project This project is suggested based on your LinkedIn, res…" at bounding box center [334, 187] width 438 height 336
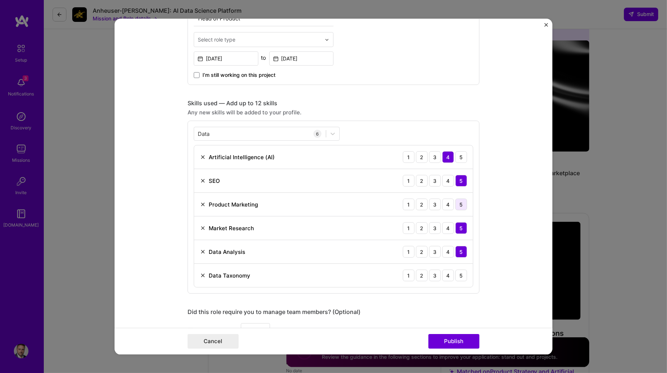
click at [462, 200] on div "5" at bounding box center [461, 205] width 12 height 12
click at [463, 273] on div "5" at bounding box center [461, 276] width 12 height 12
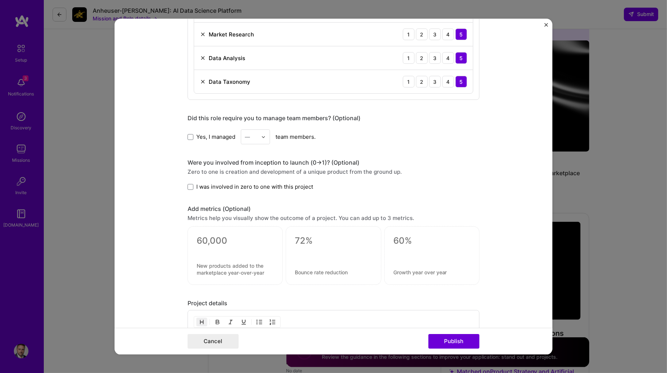
scroll to position [478, 0]
click at [191, 134] on span at bounding box center [190, 137] width 6 height 6
click at [0, 0] on input "Yes, I managed" at bounding box center [0, 0] width 0 height 0
click at [262, 136] on img at bounding box center [263, 137] width 4 height 4
click at [256, 205] on div "5" at bounding box center [255, 209] width 25 height 13
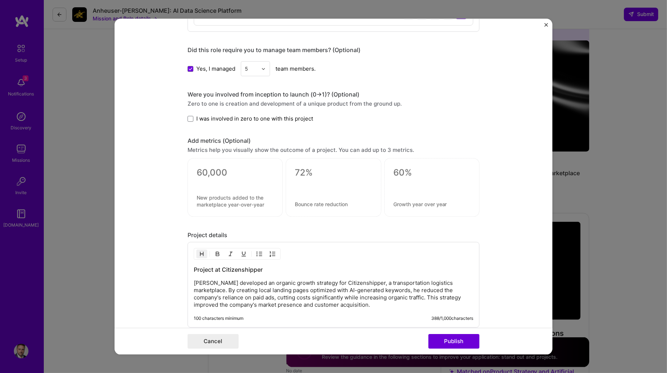
scroll to position [547, 0]
click at [187, 116] on form "Editing suggested project This project is suggested based on your LinkedIn, res…" at bounding box center [334, 187] width 438 height 336
click at [189, 115] on span at bounding box center [190, 118] width 6 height 6
click at [0, 0] on input "I was involved in zero to one with this project" at bounding box center [0, 0] width 0 height 0
click at [217, 171] on textarea at bounding box center [235, 172] width 77 height 11
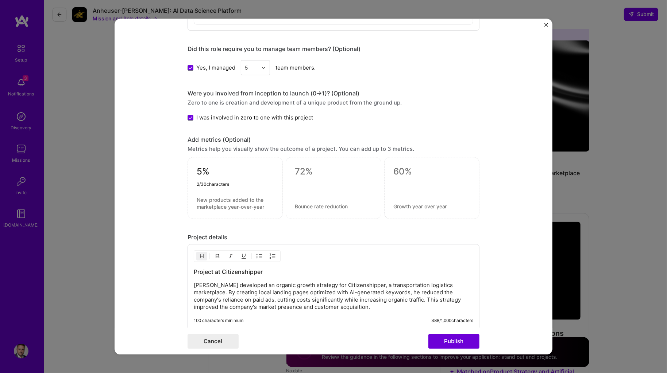
type textarea "5"
type textarea "25%"
click at [216, 202] on textarea at bounding box center [235, 203] width 77 height 13
type textarea "C"
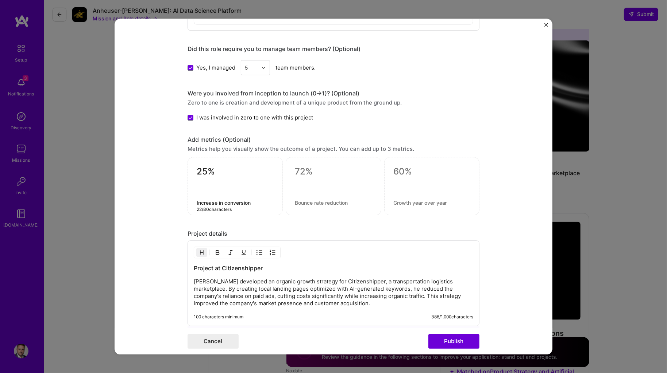
type textarea "Increase in conversion"
click at [306, 170] on textarea at bounding box center [333, 172] width 77 height 11
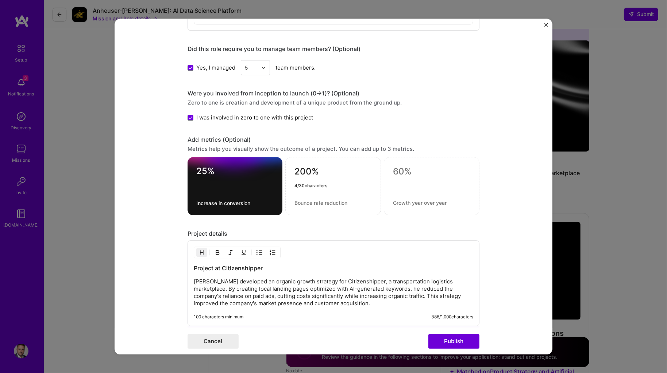
type textarea "200%"
click at [311, 195] on div "200%" at bounding box center [333, 187] width 96 height 58
click at [308, 200] on textarea at bounding box center [332, 203] width 77 height 7
type textarea "Increase in [GEOGRAPHIC_DATA]"
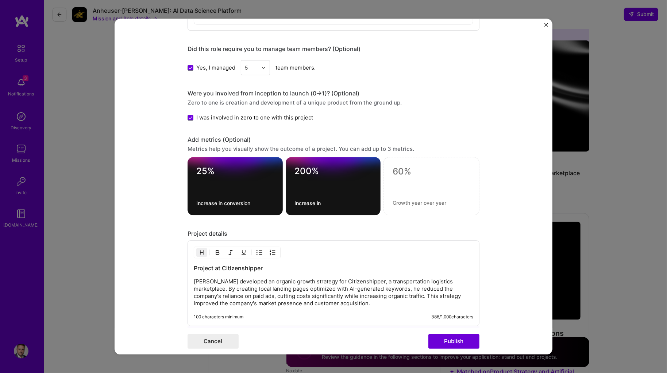
click at [163, 206] on form "Editing suggested project This project is suggested based on your LinkedIn, res…" at bounding box center [334, 187] width 438 height 336
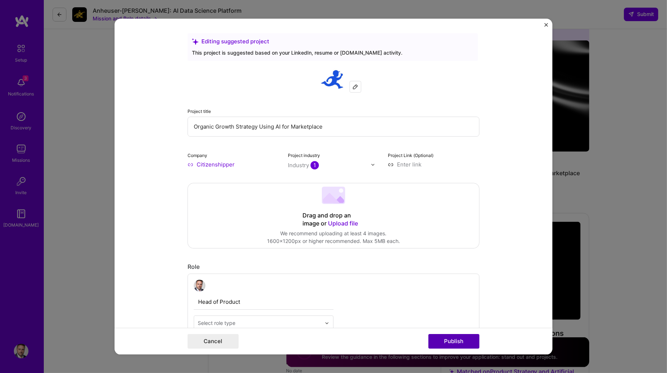
scroll to position [0, 0]
click at [455, 345] on button "Publish" at bounding box center [453, 341] width 51 height 15
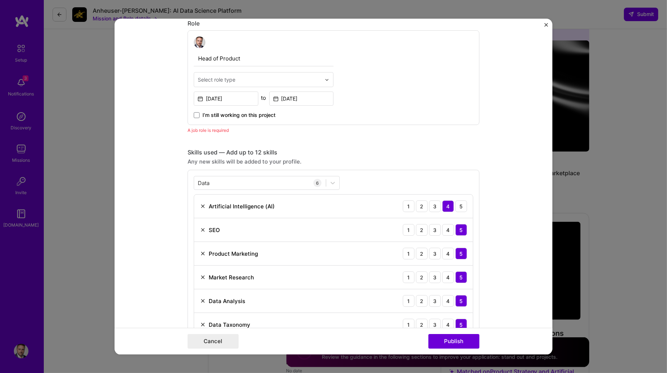
click at [217, 79] on div "Select role type" at bounding box center [217, 80] width 38 height 8
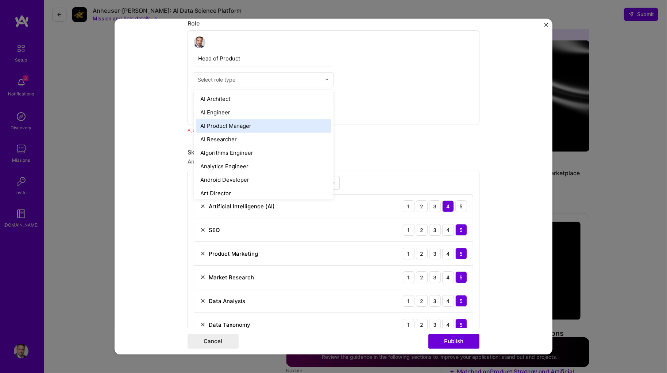
click at [219, 121] on div "AI Product Manager" at bounding box center [263, 125] width 135 height 13
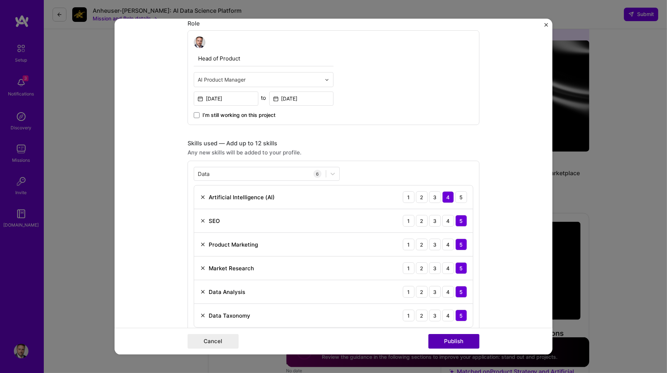
click at [436, 337] on button "Publish" at bounding box center [453, 341] width 51 height 15
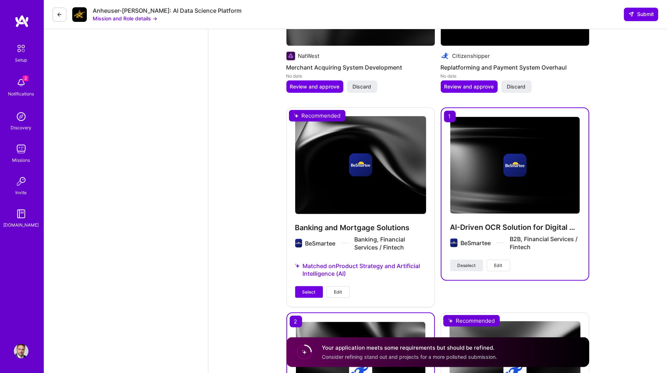
scroll to position [936, 0]
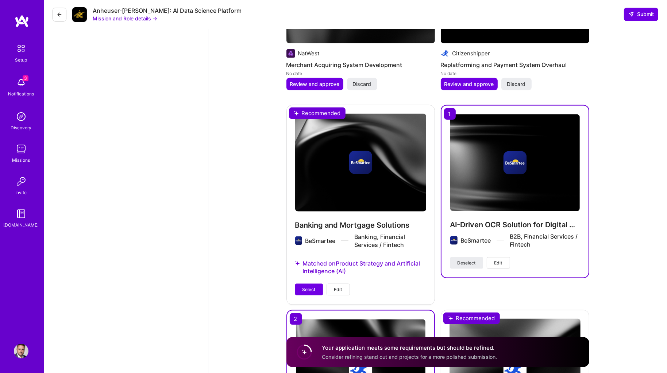
click at [502, 257] on button "Edit" at bounding box center [497, 263] width 23 height 12
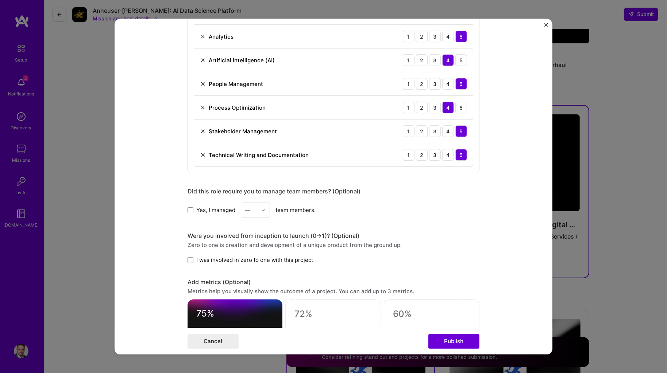
scroll to position [397, 0]
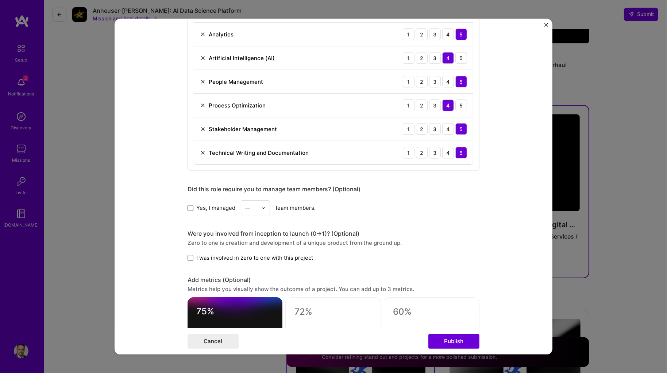
click at [193, 207] on span at bounding box center [190, 208] width 6 height 6
click at [0, 0] on input "Yes, I managed" at bounding box center [0, 0] width 0 height 0
click at [252, 207] on input "text" at bounding box center [251, 208] width 13 height 8
click at [252, 275] on div "5" at bounding box center [255, 281] width 25 height 13
click at [254, 211] on input "text" at bounding box center [251, 208] width 13 height 8
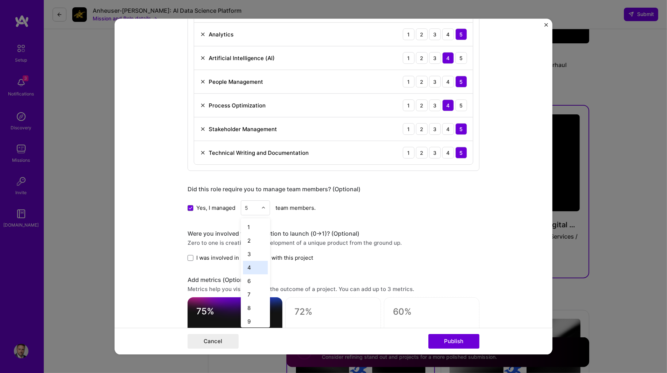
click at [253, 269] on div "4" at bounding box center [255, 267] width 25 height 13
click at [268, 208] on div at bounding box center [265, 208] width 8 height 14
click at [251, 266] on div "5" at bounding box center [255, 267] width 25 height 13
click at [351, 201] on div "Yes, I managed option 5, selected. Select is focused ,type to refine list, pres…" at bounding box center [333, 208] width 292 height 15
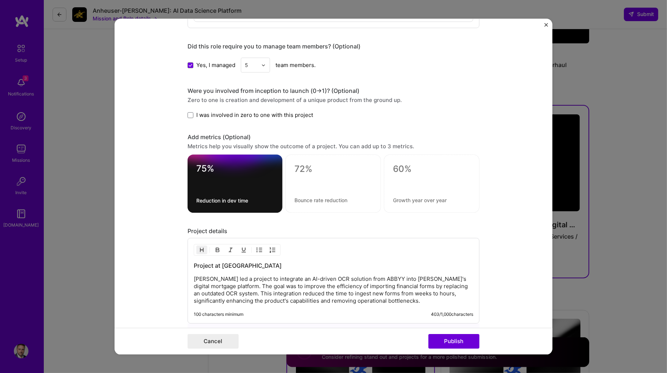
scroll to position [529, 0]
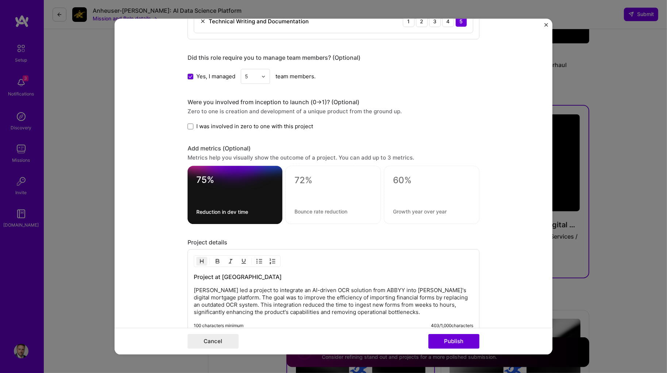
click at [312, 181] on textarea at bounding box center [332, 180] width 77 height 11
type textarea "40%"
click at [330, 209] on textarea at bounding box center [332, 212] width 77 height 7
type textarea "Reduction in [GEOGRAPHIC_DATA]"
click at [496, 231] on form "Project title AI-Driven OCR Solution for Digital Mortgage Company BeSmartee Pro…" at bounding box center [334, 187] width 438 height 336
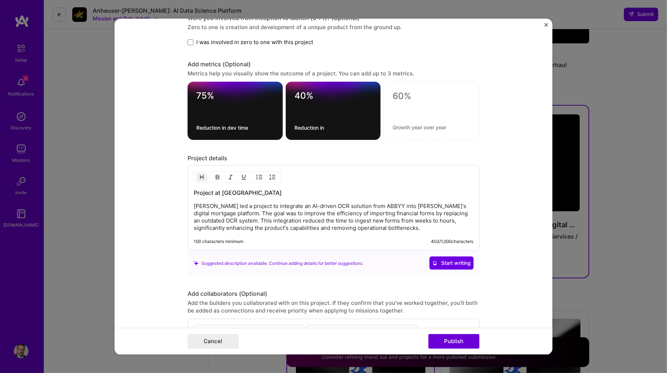
scroll to position [618, 0]
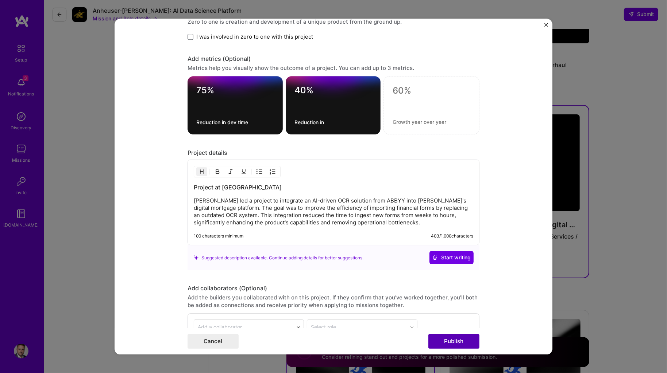
click at [449, 339] on button "Publish" at bounding box center [453, 341] width 51 height 15
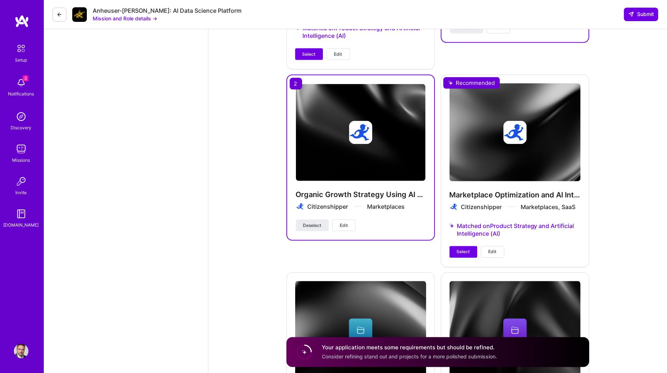
scroll to position [1180, 0]
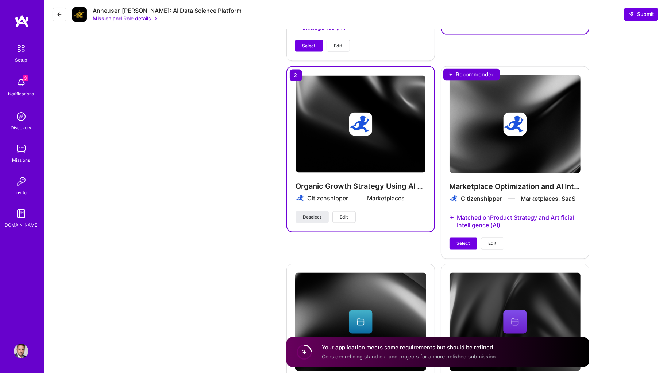
click at [496, 241] on span "Edit" at bounding box center [492, 244] width 8 height 7
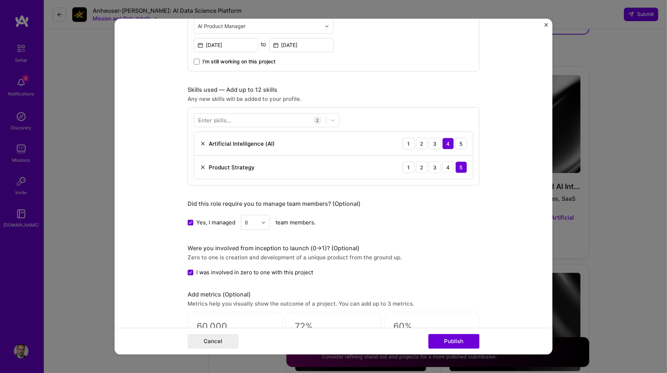
scroll to position [265, 0]
click at [545, 25] on img "Close" at bounding box center [546, 25] width 4 height 4
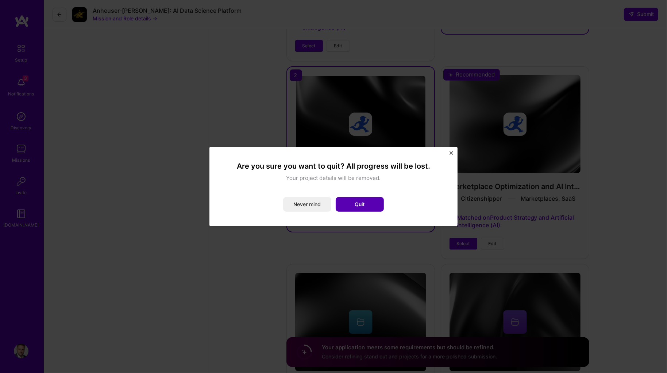
click at [358, 199] on button "Quit" at bounding box center [359, 204] width 48 height 15
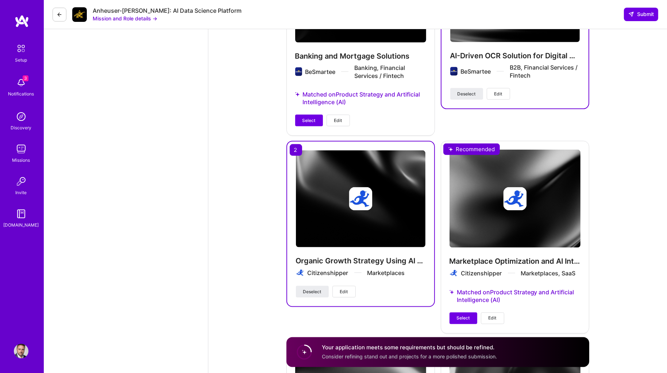
scroll to position [1114, 0]
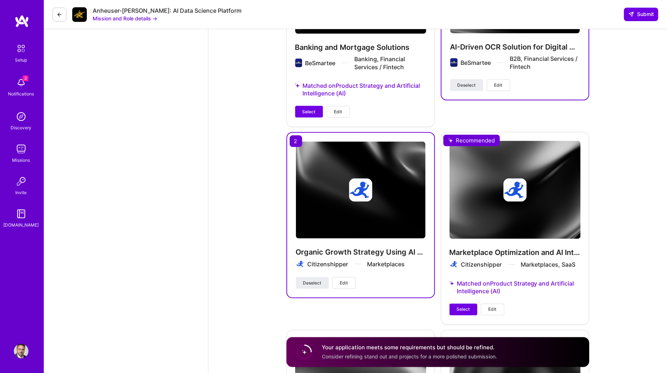
click at [493, 307] on span "Edit" at bounding box center [492, 310] width 8 height 7
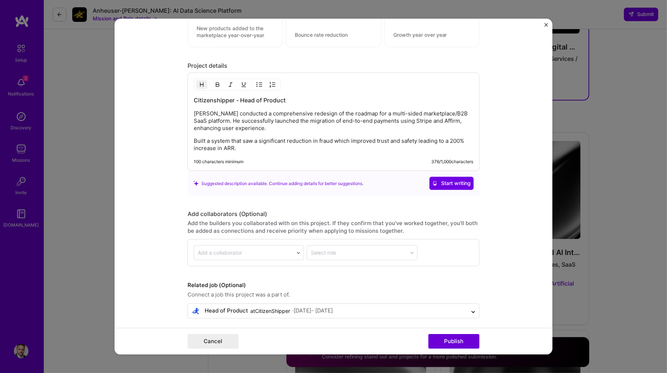
scroll to position [587, 0]
click at [545, 24] on img "Close" at bounding box center [546, 25] width 4 height 4
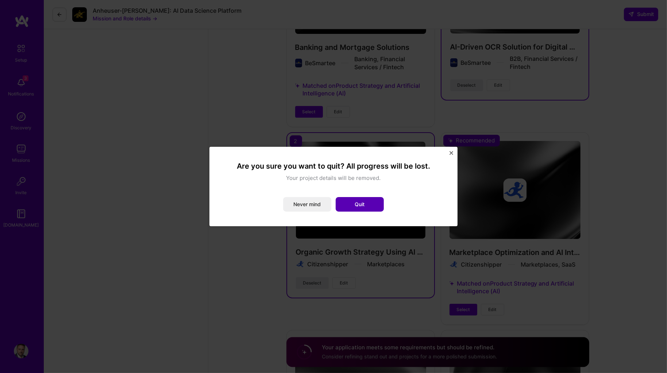
click at [353, 203] on button "Quit" at bounding box center [359, 204] width 48 height 15
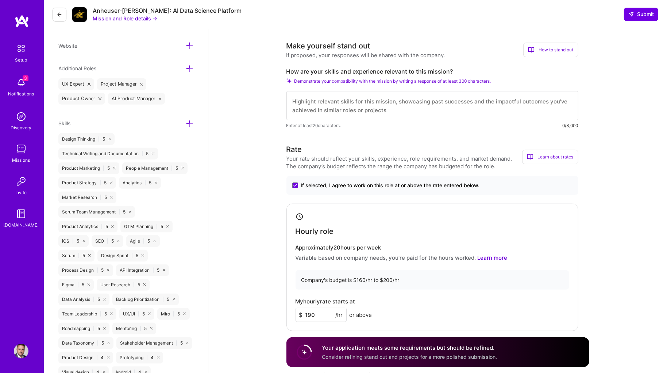
scroll to position [250, 0]
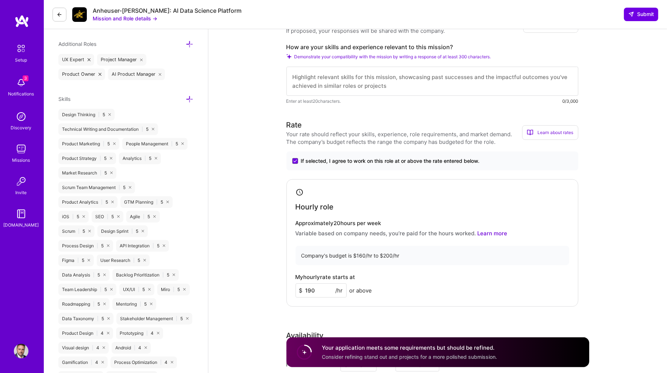
click at [326, 78] on textarea at bounding box center [432, 81] width 292 height 29
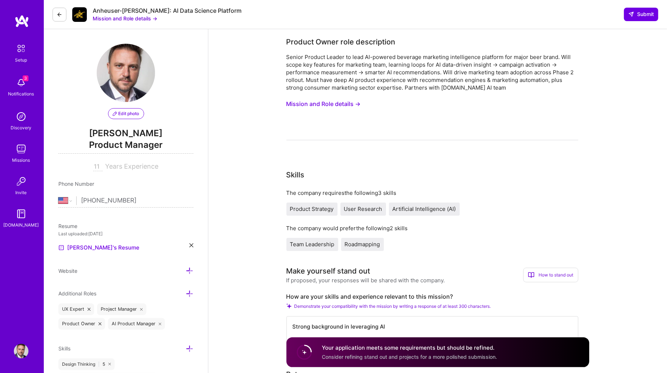
scroll to position [0, 0]
click at [468, 69] on div "Senior Product Leader to lead AI-powered beverage marketing intelligence platfo…" at bounding box center [432, 72] width 292 height 38
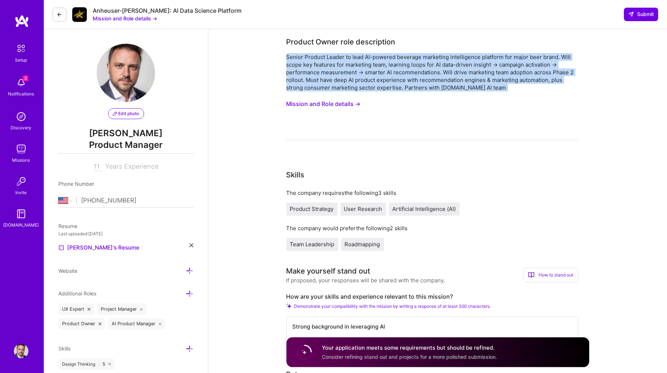
click at [468, 69] on div "Senior Product Leader to lead AI-powered beverage marketing intelligence platfo…" at bounding box center [432, 72] width 292 height 38
copy div "Senior Product Leader to lead AI-powered beverage marketing intelligence platfo…"
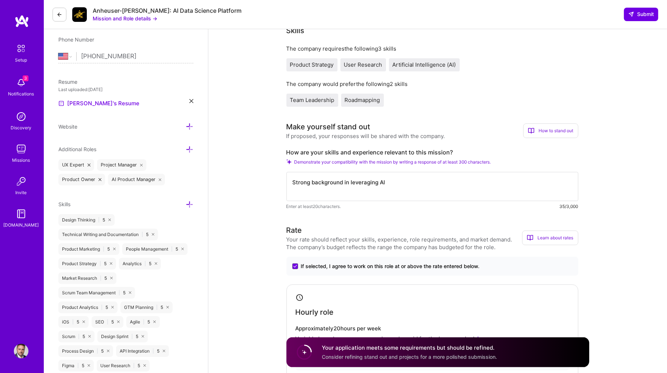
scroll to position [144, 0]
click at [291, 176] on textarea "Strong background in leveraging AI" at bounding box center [432, 186] width 292 height 29
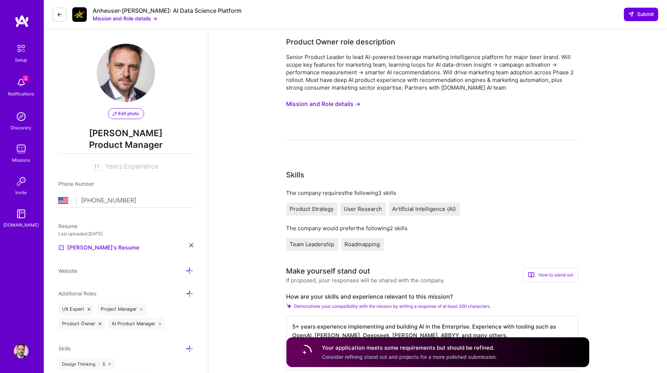
scroll to position [0, 0]
click at [337, 100] on button "Mission and Role details →" at bounding box center [323, 103] width 74 height 13
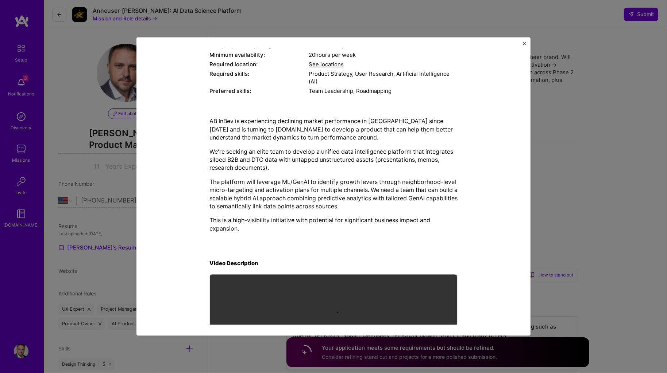
scroll to position [115, 0]
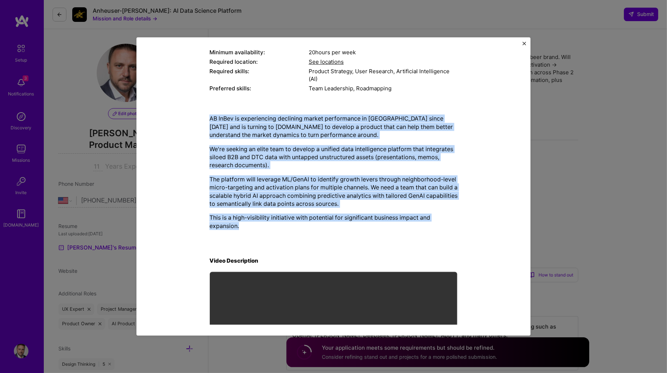
drag, startPoint x: 242, startPoint y: 222, endPoint x: 205, endPoint y: 105, distance: 122.0
click at [205, 105] on div "Mission Description and Role Details Product Owner role description Senior Prod…" at bounding box center [333, 160] width 360 height 443
copy div "AB InBev is experiencing declining market performance in [GEOGRAPHIC_DATA] sinc…"
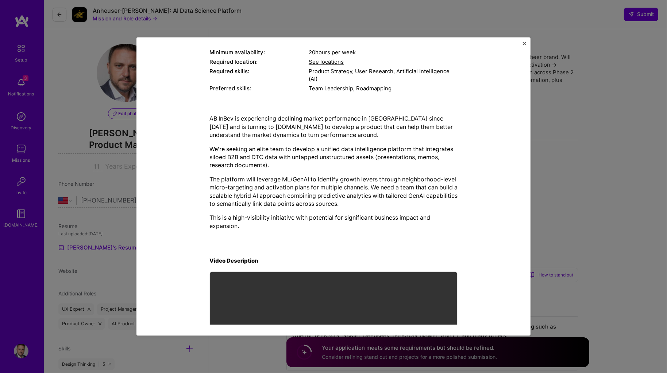
click at [524, 41] on div "Mission Description and Role Details Product Owner role description Senior Prod…" at bounding box center [333, 186] width 394 height 299
click at [524, 43] on img "Close" at bounding box center [524, 44] width 4 height 4
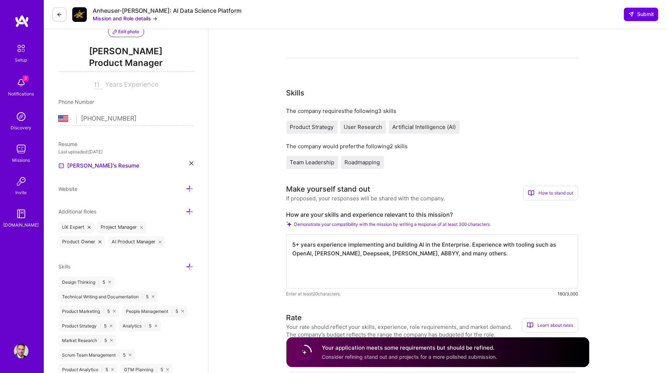
scroll to position [130, 0]
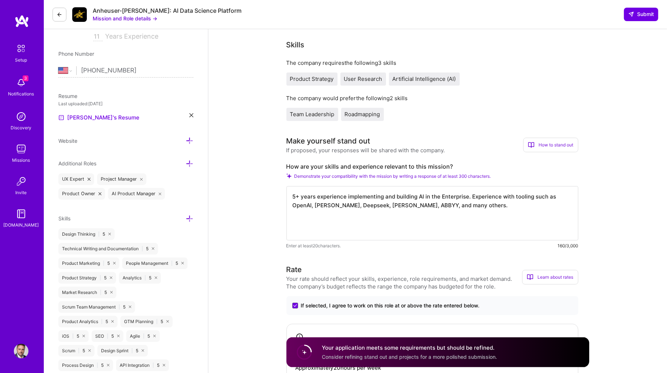
click at [376, 190] on textarea "5+ years experience implementing and building AI in the Enterprise. Experience …" at bounding box center [432, 213] width 292 height 54
click at [463, 203] on textarea "5+ years experience implementing and building AI in the Enterprise. Experience …" at bounding box center [432, 213] width 292 height 54
click at [415, 196] on textarea "5+ years experience implementing and building AI in the Enterprise. Experience …" at bounding box center [432, 213] width 292 height 54
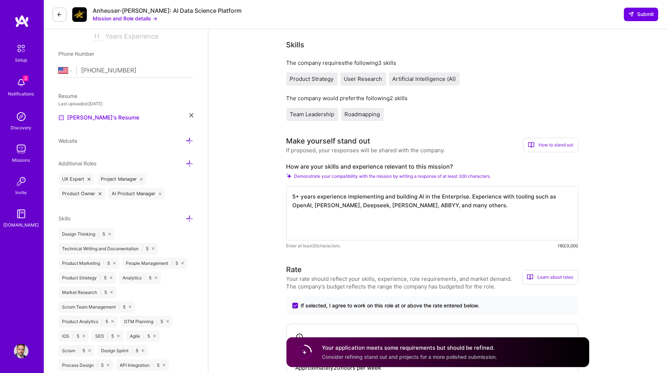
click at [415, 196] on textarea "5+ years experience implementing and building AI in the Enterprise. Experience …" at bounding box center [432, 213] width 292 height 54
paste textarea "I bring over a decade of experience leveraging data to drive product strategy a…"
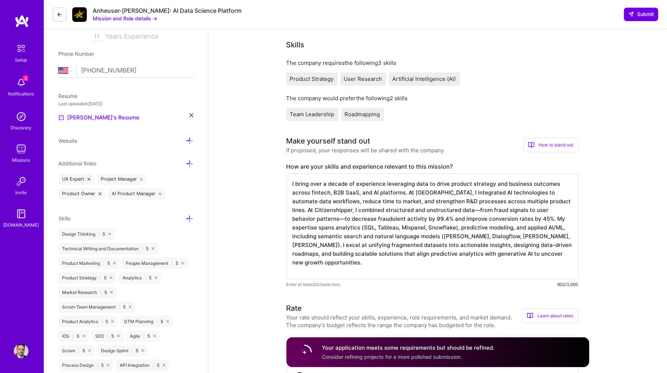
drag, startPoint x: 407, startPoint y: 189, endPoint x: 543, endPoint y: 195, distance: 135.4
click at [543, 195] on textarea "I bring over a decade of experience leveraging data to drive product strategy a…" at bounding box center [432, 227] width 292 height 106
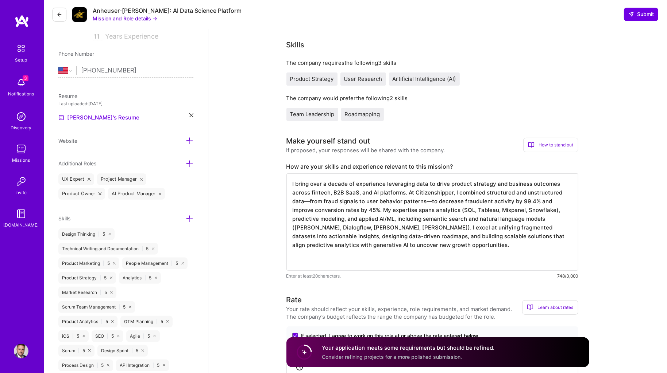
click at [418, 194] on textarea "I bring over a decade of experience leveraging data to drive product strategy a…" at bounding box center [432, 222] width 292 height 97
click at [295, 195] on textarea "I bring over a decade of experience leveraging data to drive product strategy a…" at bounding box center [432, 222] width 292 height 97
click at [412, 195] on textarea "I bring over a decade of experience leveraging data to drive product strategy a…" at bounding box center [432, 222] width 292 height 97
click at [360, 205] on textarea "I bring over a decade of experience leveraging data to drive product strategy a…" at bounding box center [432, 222] width 292 height 97
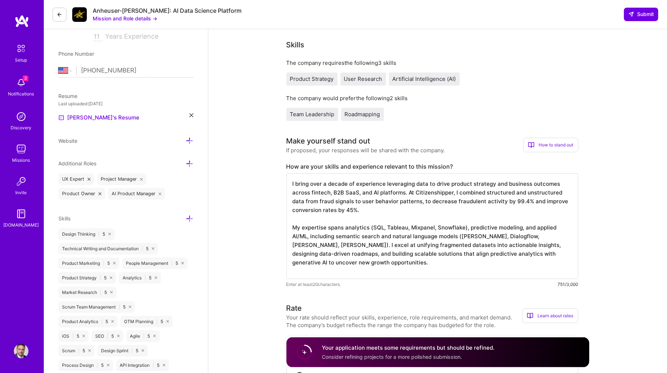
click at [389, 205] on textarea "I bring over a decade of experience leveraging data to drive product strategy a…" at bounding box center [432, 227] width 292 height 106
click at [379, 204] on textarea "I bring over a decade of experience leveraging data to drive product strategy a…" at bounding box center [432, 227] width 292 height 106
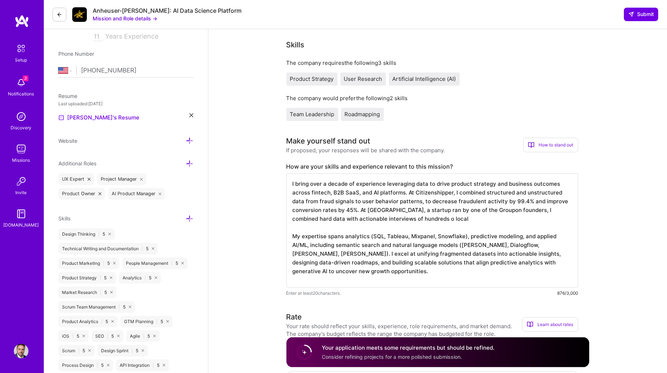
click at [397, 214] on textarea "I bring over a decade of experience leveraging data to drive product strategy a…" at bounding box center [432, 231] width 292 height 115
click at [426, 217] on textarea "I bring over a decade of experience leveraging data to drive product strategy a…" at bounding box center [432, 231] width 292 height 115
click at [422, 211] on textarea "I bring over a decade of experience leveraging data to drive product strategy a…" at bounding box center [432, 231] width 292 height 115
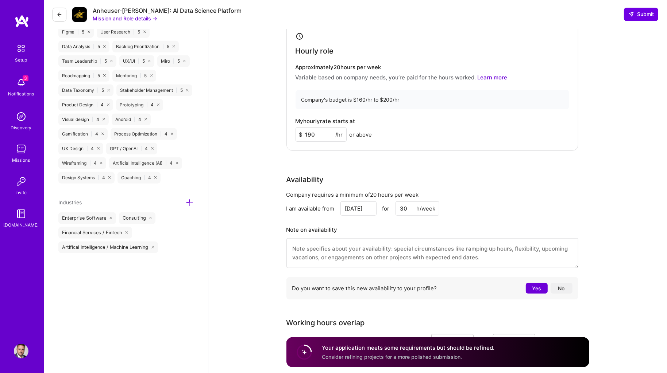
scroll to position [482, 0]
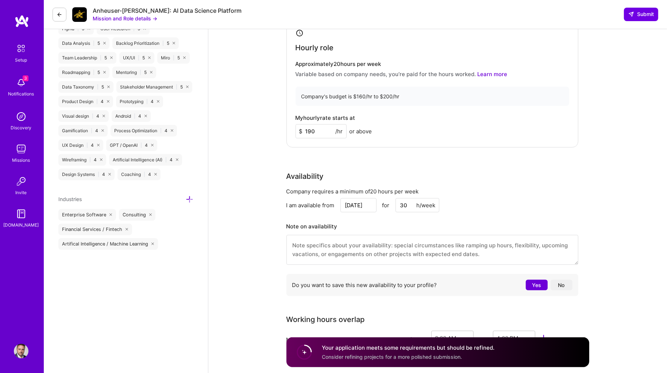
type textarea "I bring over a decade of experience leveraging data to drive product strategy a…"
click at [321, 124] on input "190" at bounding box center [320, 131] width 51 height 14
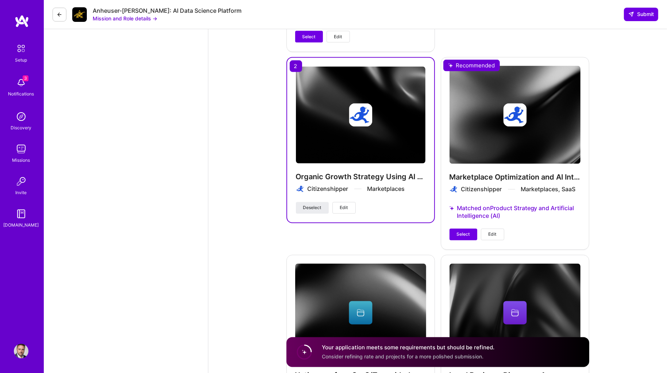
scroll to position [1260, 0]
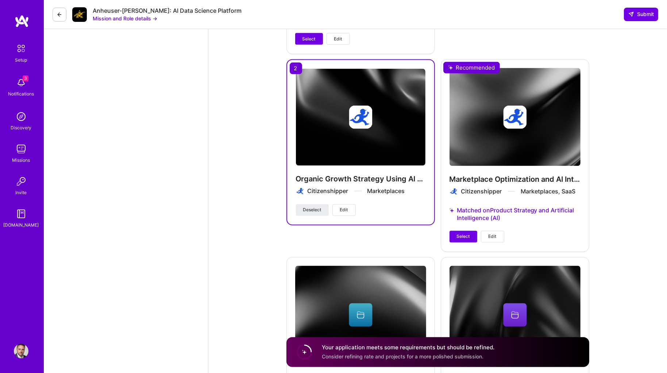
click at [303, 352] on circle at bounding box center [304, 353] width 14 height 14
click at [338, 353] on div "Your application meets some requirements but should be refined. Consider refini…" at bounding box center [408, 352] width 172 height 17
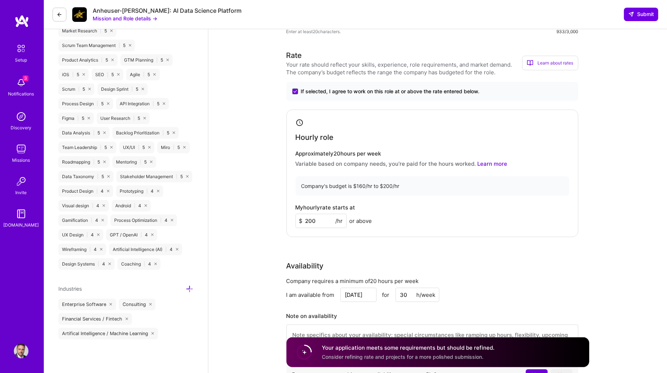
scroll to position [402, 0]
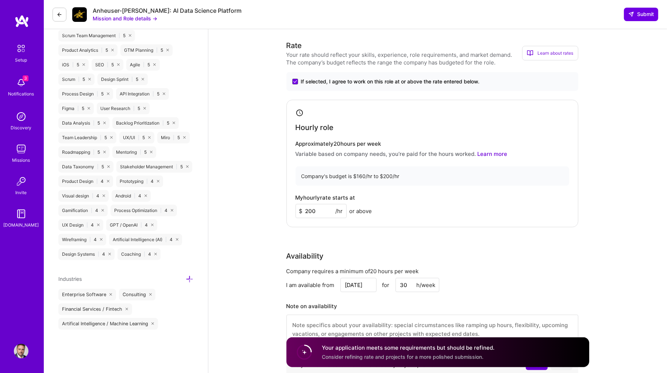
click at [315, 206] on input "200" at bounding box center [320, 211] width 51 height 14
click at [314, 205] on input "190" at bounding box center [320, 211] width 51 height 14
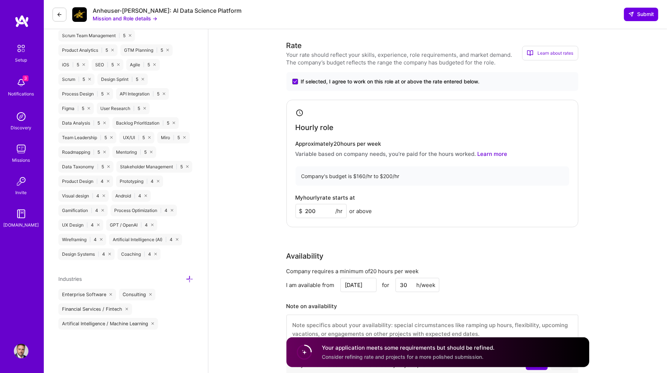
type input "200"
click at [307, 204] on input "200" at bounding box center [320, 211] width 51 height 14
click at [308, 206] on input "160" at bounding box center [320, 211] width 51 height 14
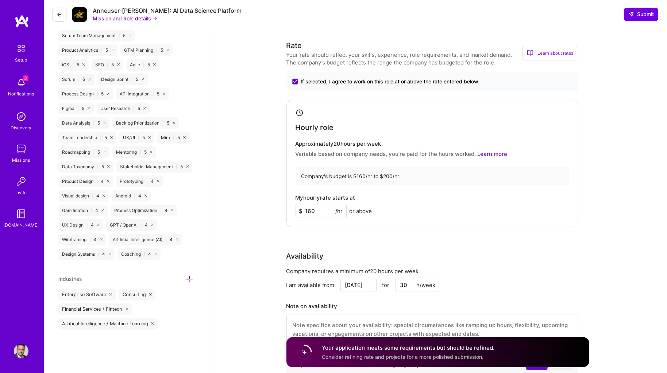
click at [308, 206] on input "160" at bounding box center [320, 211] width 51 height 14
type input "200"
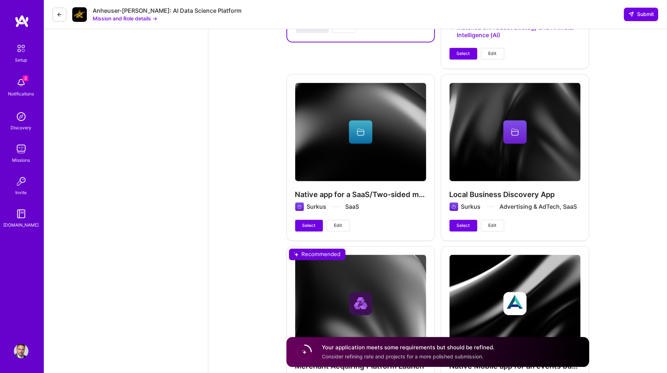
scroll to position [1451, 0]
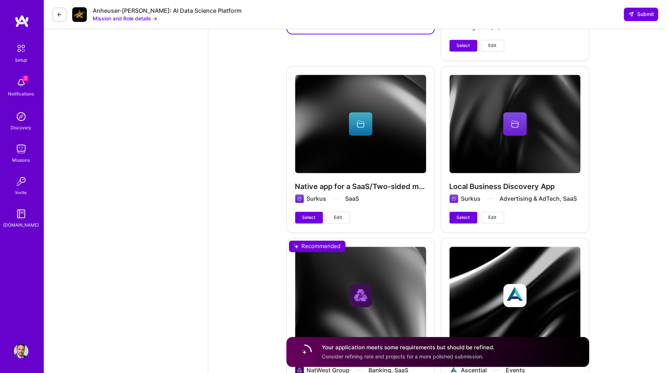
click at [494, 214] on span "Edit" at bounding box center [492, 217] width 8 height 7
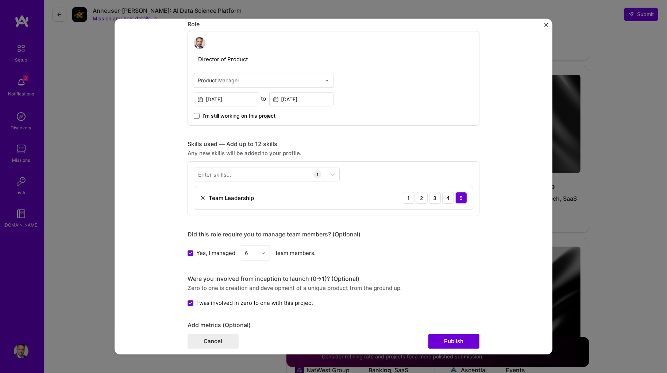
scroll to position [217, 0]
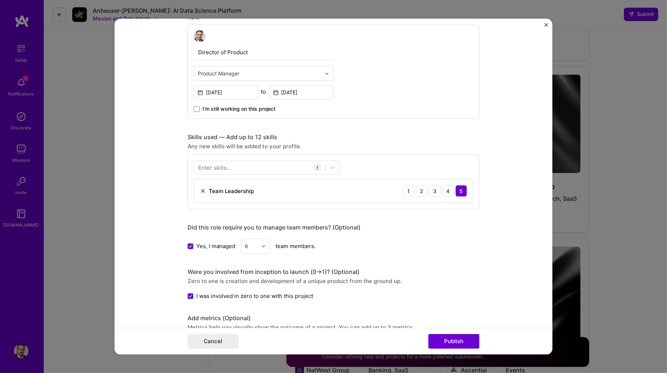
click at [225, 165] on div "Enter skills..." at bounding box center [214, 168] width 33 height 8
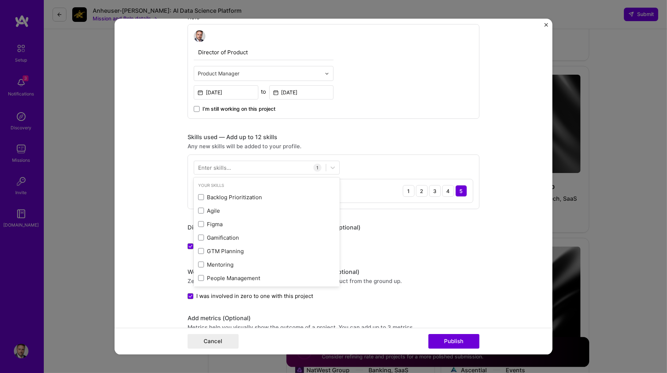
click at [225, 165] on div "Enter skills..." at bounding box center [214, 168] width 33 height 8
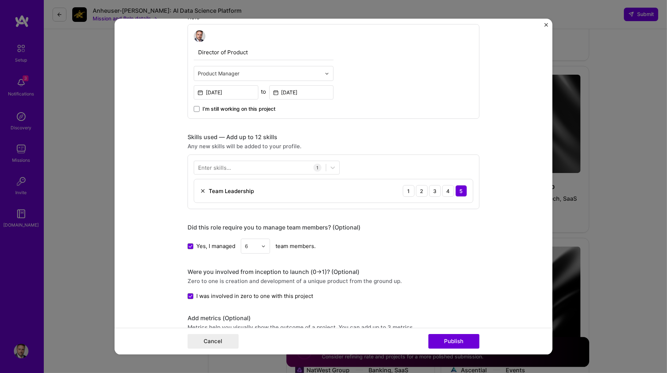
click at [225, 164] on div "Enter skills..." at bounding box center [214, 168] width 33 height 8
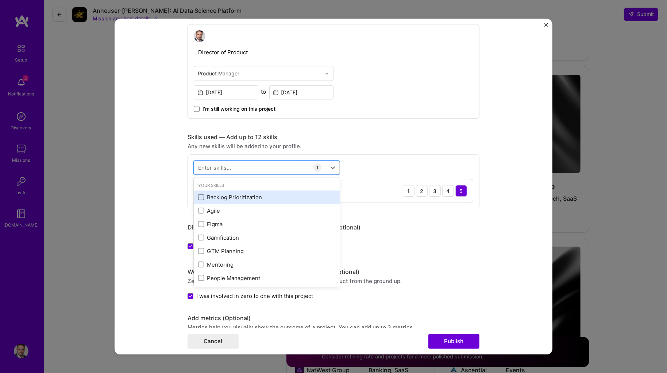
click at [201, 195] on span at bounding box center [201, 198] width 6 height 6
click at [0, 0] on input "checkbox" at bounding box center [0, 0] width 0 height 0
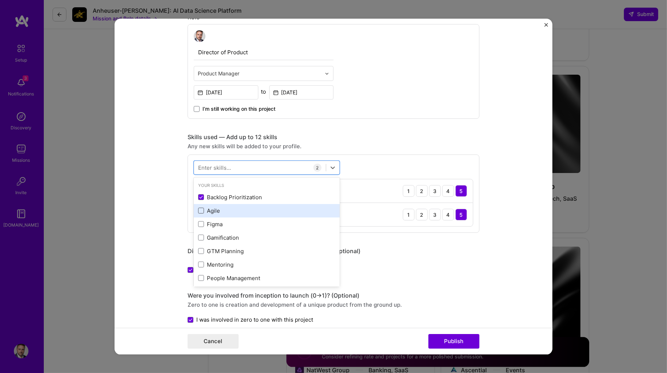
click at [200, 208] on span at bounding box center [201, 211] width 6 height 6
click at [0, 0] on input "checkbox" at bounding box center [0, 0] width 0 height 0
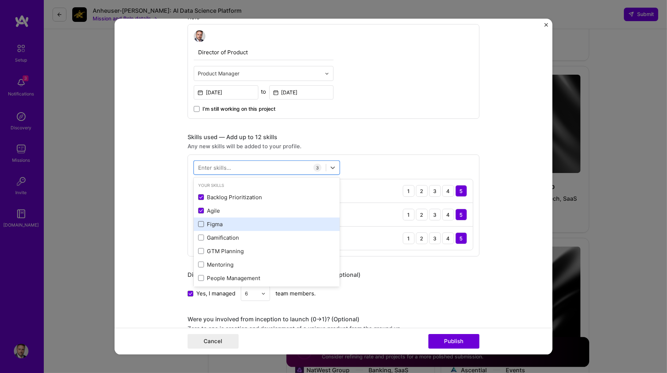
click at [201, 222] on span at bounding box center [201, 225] width 6 height 6
click at [0, 0] on input "checkbox" at bounding box center [0, 0] width 0 height 0
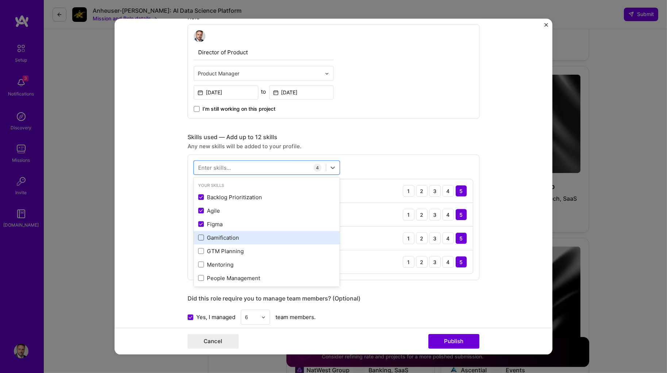
click at [201, 235] on span at bounding box center [201, 238] width 6 height 6
click at [0, 0] on input "checkbox" at bounding box center [0, 0] width 0 height 0
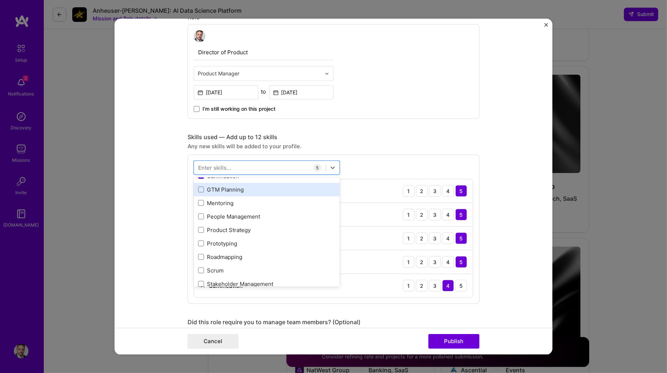
scroll to position [64, 0]
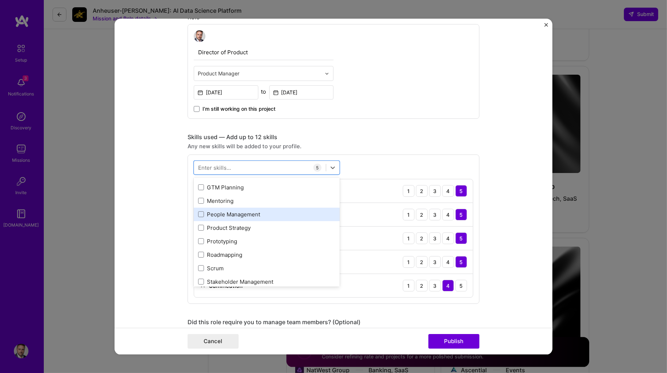
click at [218, 212] on div "People Management" at bounding box center [266, 215] width 137 height 8
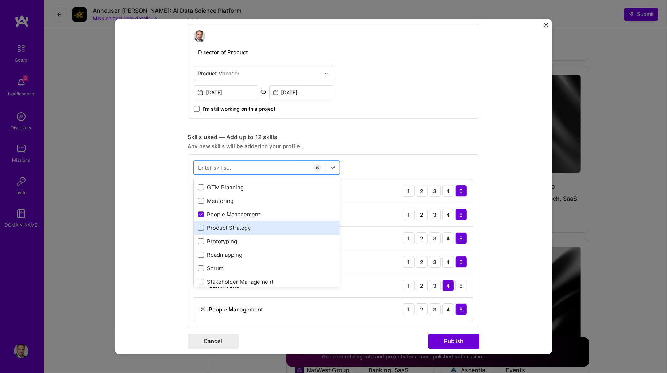
click at [217, 225] on div "Product Strategy" at bounding box center [266, 228] width 137 height 8
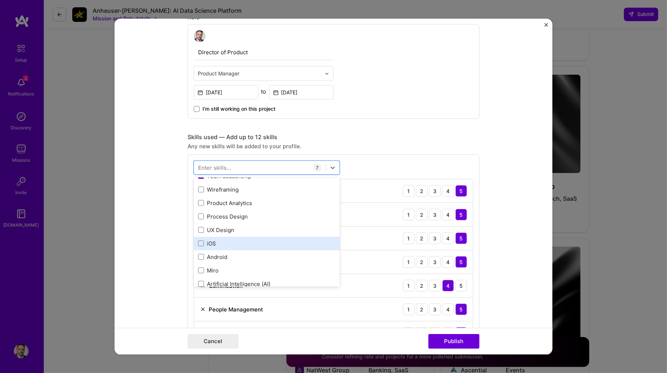
scroll to position [189, 0]
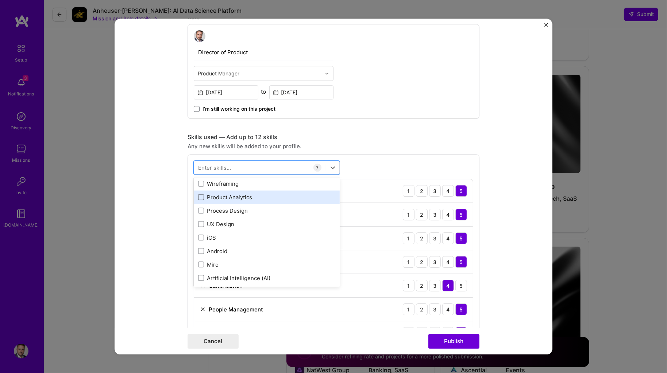
click at [201, 195] on span at bounding box center [201, 198] width 6 height 6
click at [0, 0] on input "checkbox" at bounding box center [0, 0] width 0 height 0
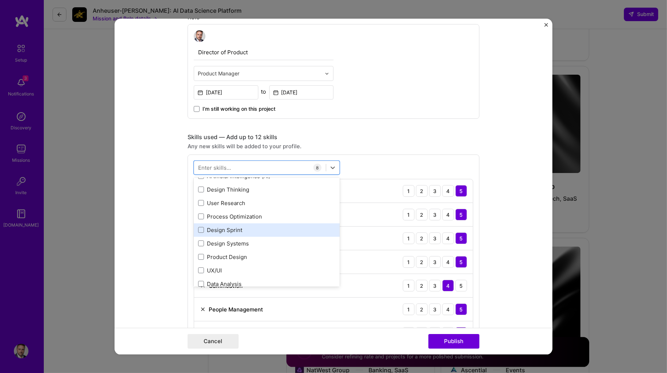
scroll to position [292, 0]
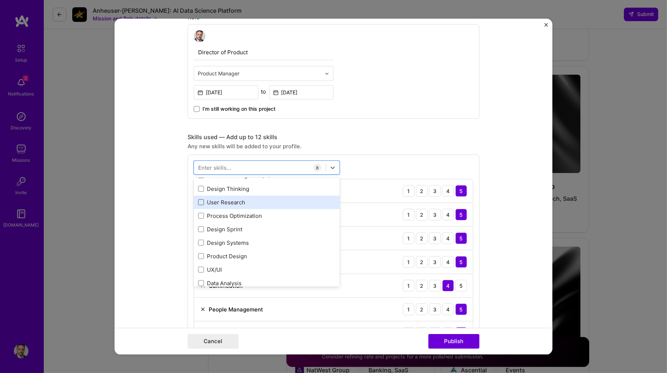
click at [200, 200] on span at bounding box center [201, 203] width 6 height 6
click at [0, 0] on input "checkbox" at bounding box center [0, 0] width 0 height 0
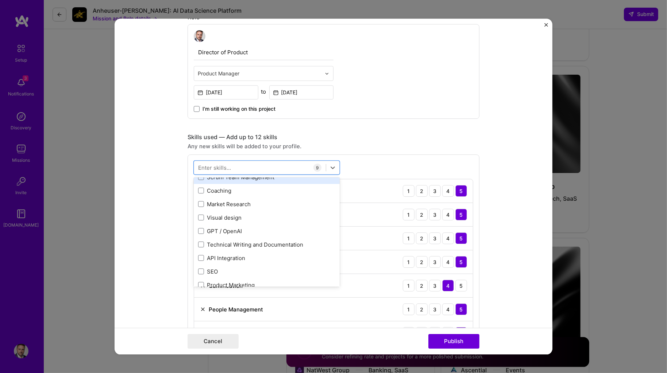
scroll to position [426, 0]
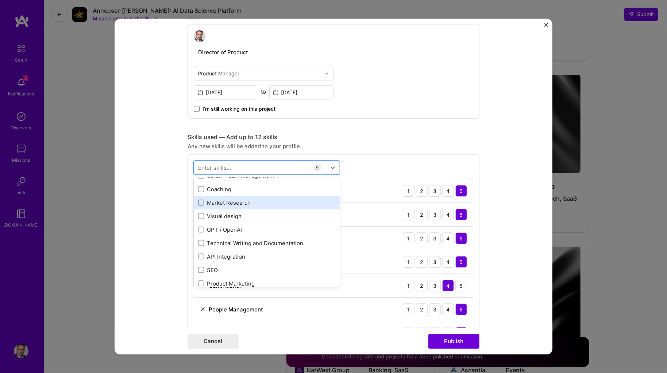
click at [198, 200] on span at bounding box center [201, 203] width 6 height 6
click at [0, 0] on input "checkbox" at bounding box center [0, 0] width 0 height 0
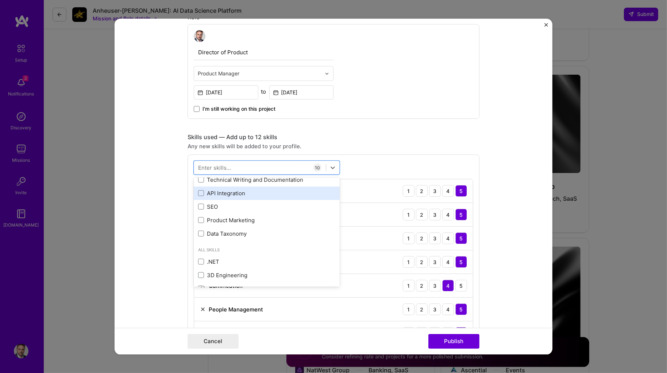
scroll to position [490, 0]
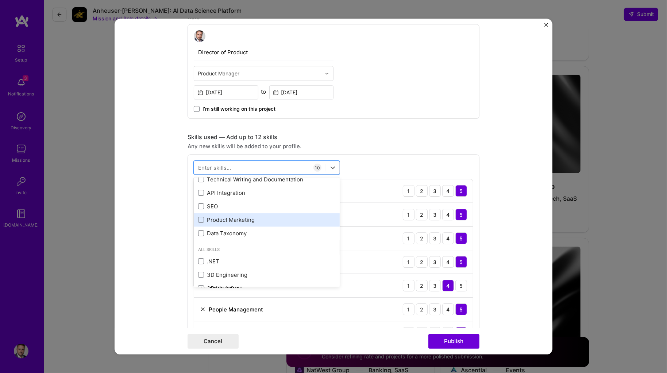
click at [238, 216] on div "Product Marketing" at bounding box center [266, 220] width 137 height 8
click at [167, 242] on form "Project title Local Business Discovery App Company Surkus Project industry Indu…" at bounding box center [334, 187] width 438 height 336
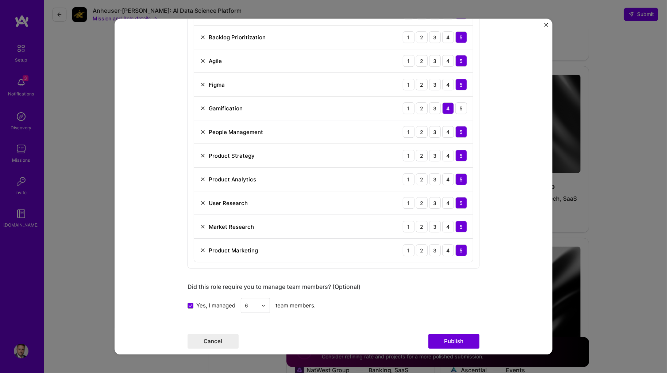
scroll to position [398, 0]
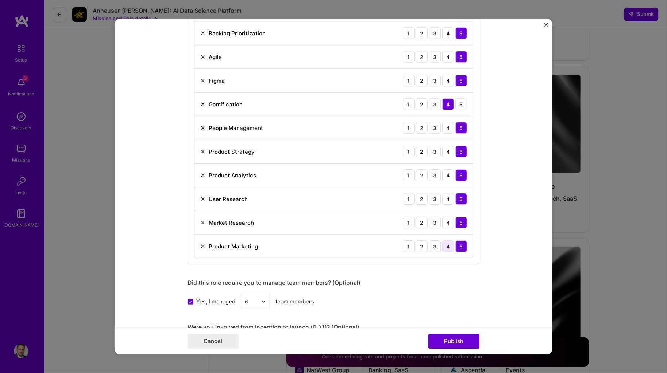
click at [448, 246] on div "4" at bounding box center [448, 247] width 12 height 12
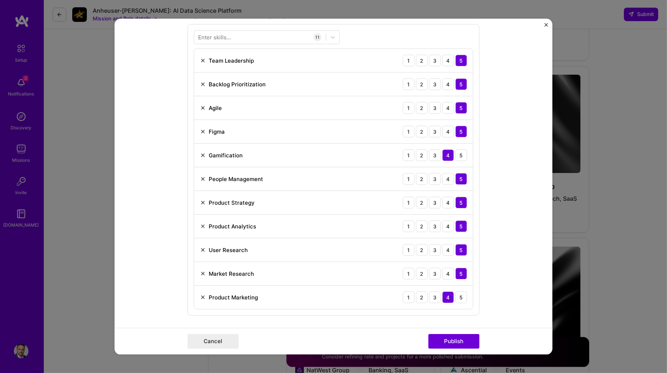
scroll to position [347, 0]
click at [203, 179] on img at bounding box center [203, 179] width 6 height 6
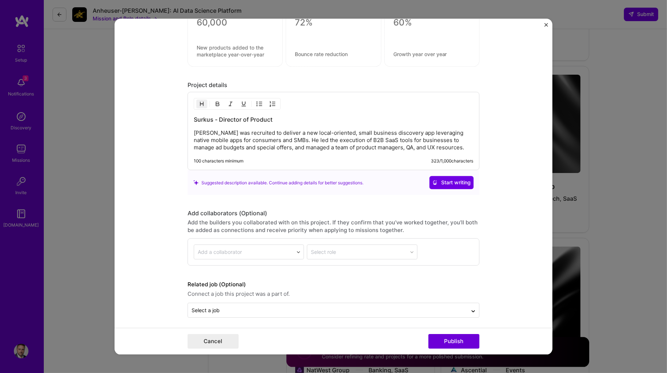
scroll to position [757, 0]
click at [450, 344] on button "Publish" at bounding box center [453, 341] width 51 height 15
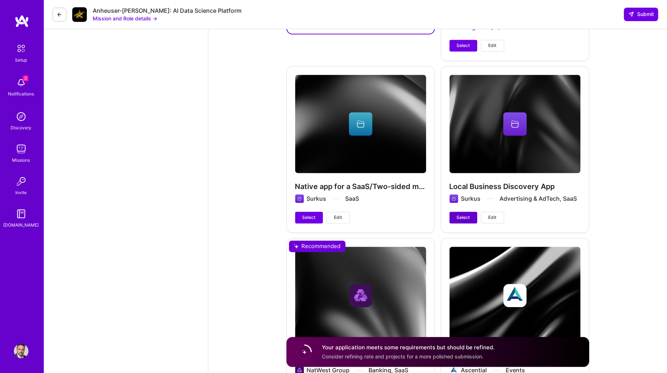
click at [459, 212] on button "Select" at bounding box center [463, 218] width 28 height 12
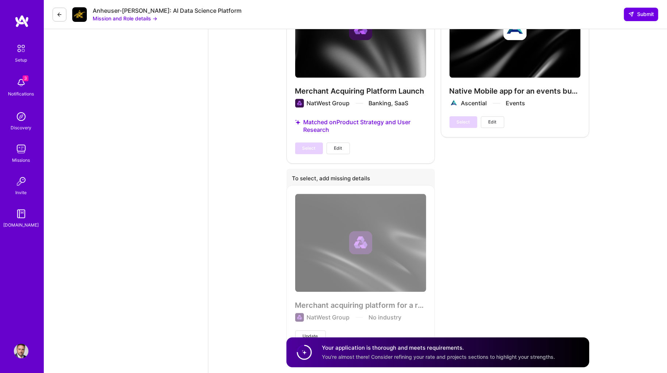
scroll to position [1735, 0]
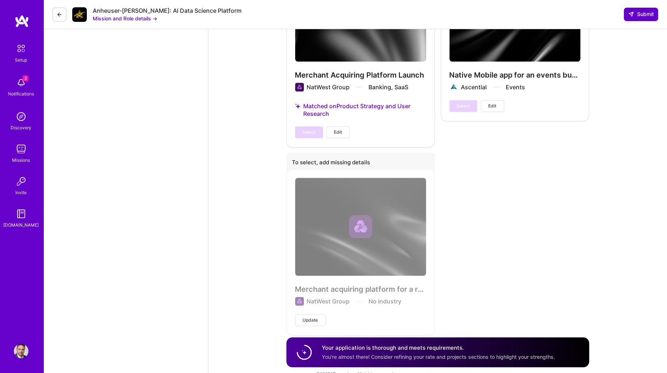
click at [637, 16] on span "Submit" at bounding box center [641, 14] width 26 height 7
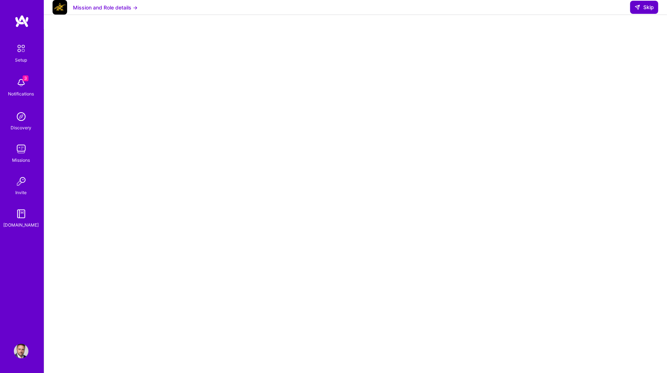
click at [648, 11] on span "Skip" at bounding box center [643, 7] width 19 height 7
select select "US"
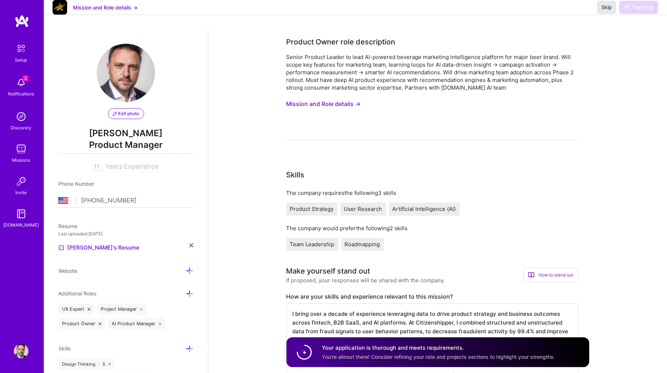
click at [608, 11] on span "Skip" at bounding box center [606, 7] width 11 height 7
click at [606, 11] on span "Skip" at bounding box center [606, 7] width 11 height 7
click at [603, 11] on span "Skip" at bounding box center [606, 7] width 11 height 7
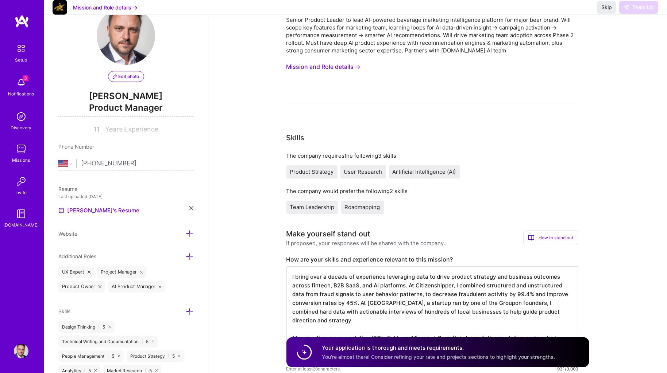
scroll to position [44, 0]
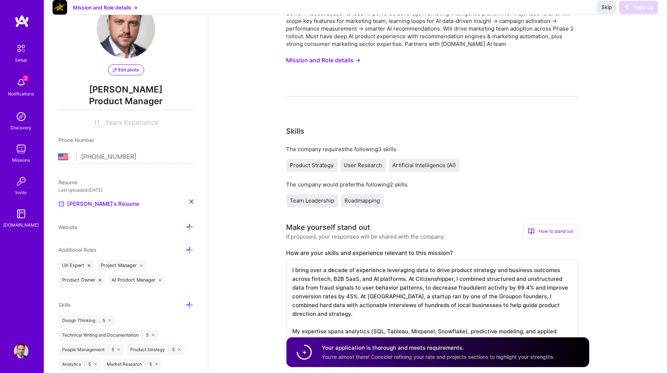
click at [304, 353] on circle at bounding box center [304, 353] width 14 height 14
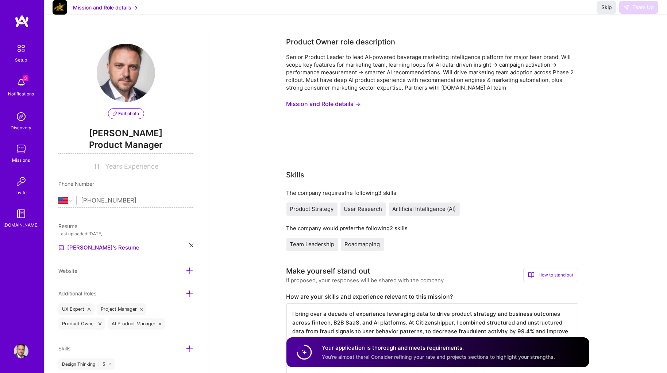
scroll to position [0, 0]
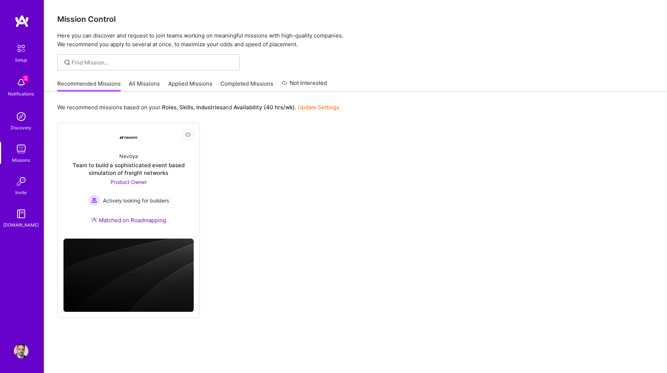
click at [189, 85] on link "Applied Missions" at bounding box center [190, 86] width 44 height 12
